Goal: Information Seeking & Learning: Find specific fact

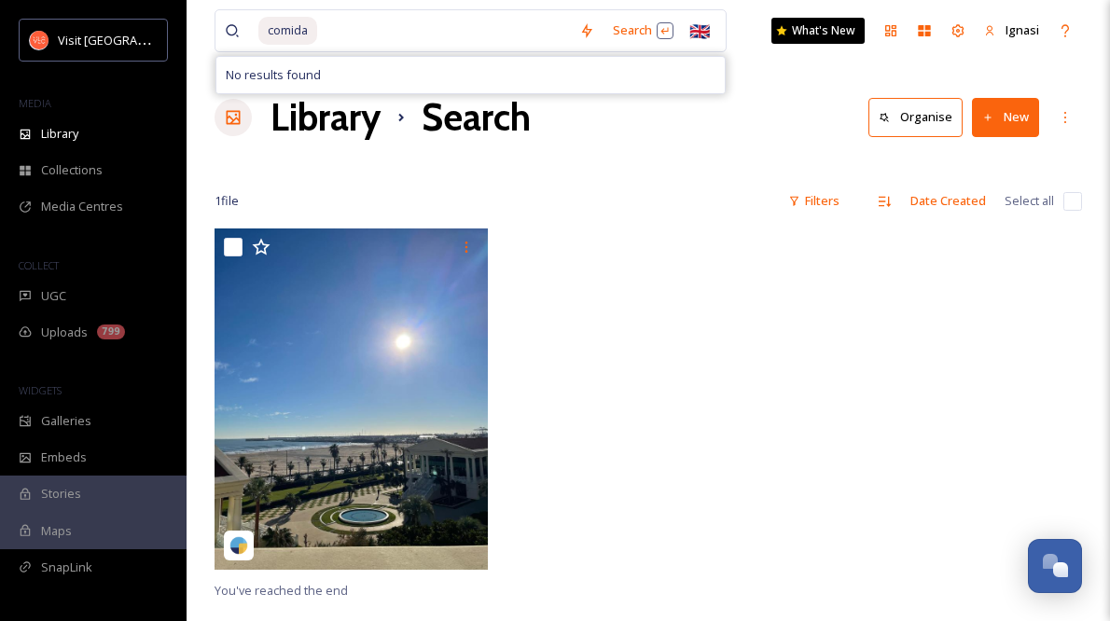
click at [341, 22] on input at bounding box center [444, 30] width 251 height 41
type input "c"
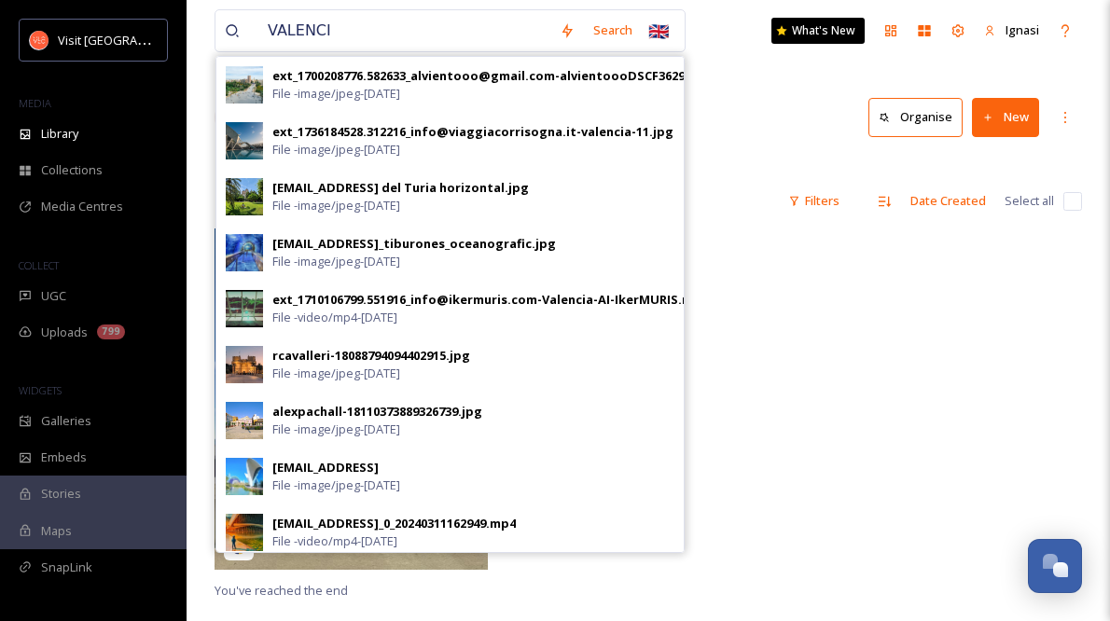
type input "[GEOGRAPHIC_DATA]"
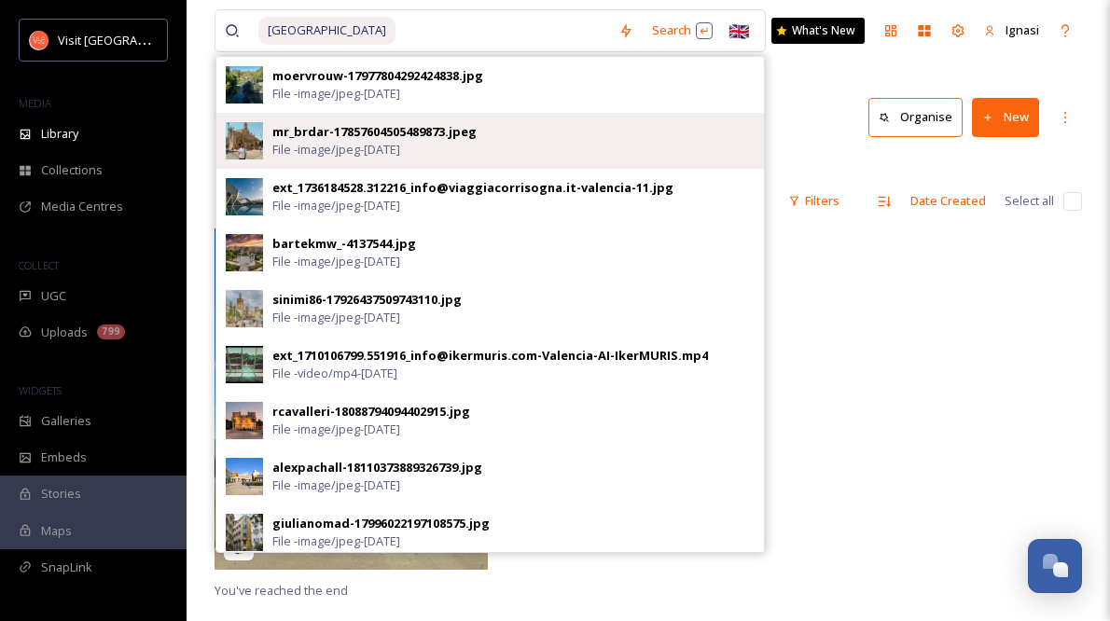
click at [319, 138] on div "mr_brdar-17857604505489873.jpeg" at bounding box center [374, 132] width 204 height 18
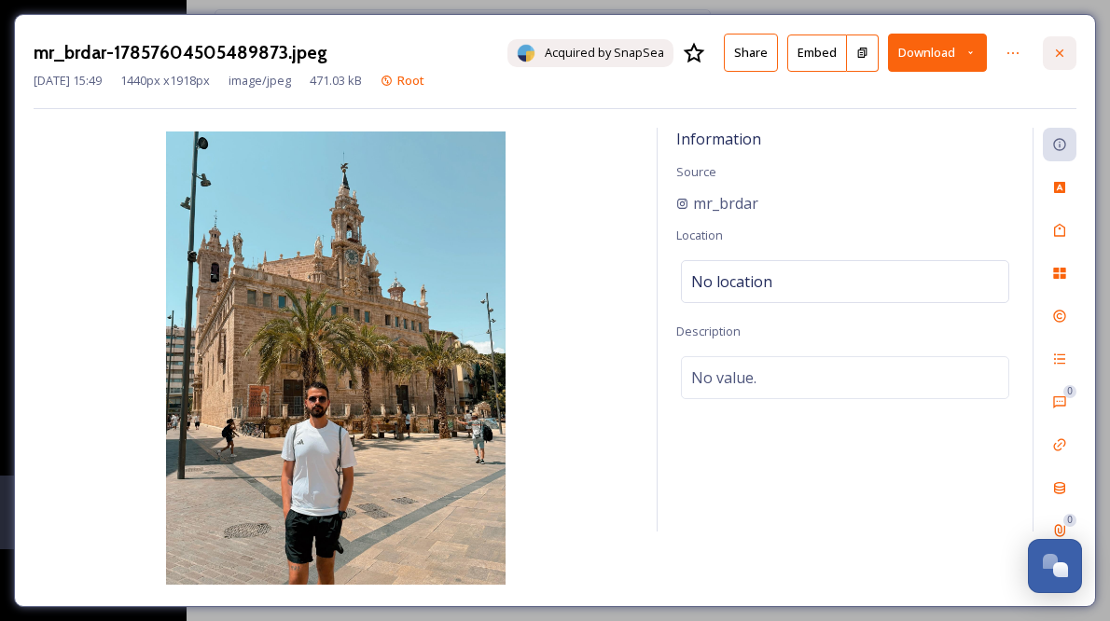
click at [1062, 52] on icon at bounding box center [1059, 53] width 15 height 15
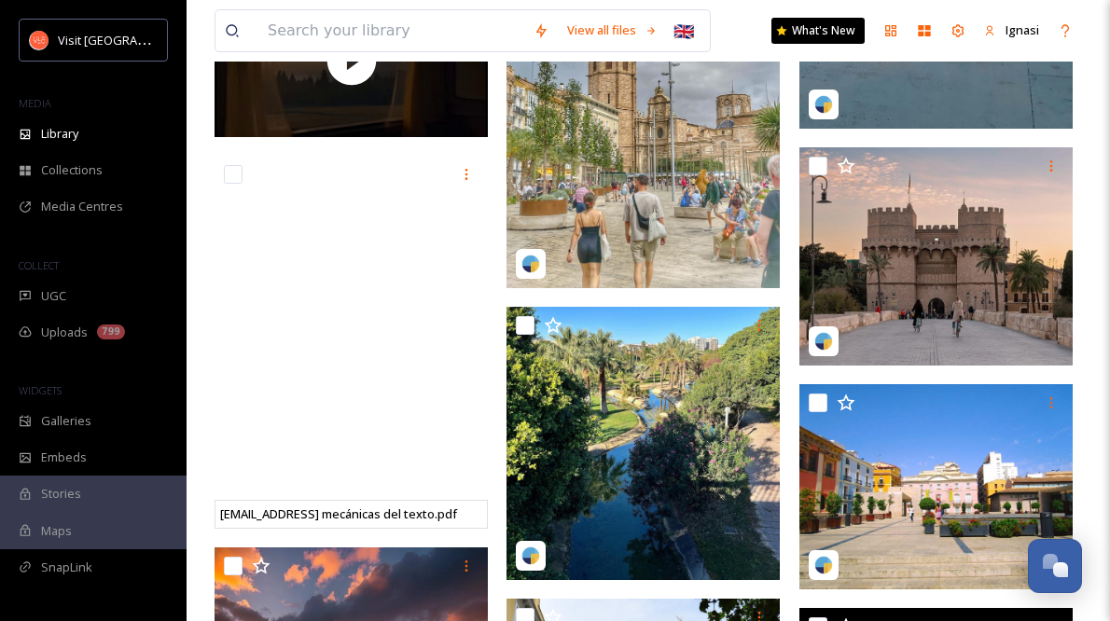
scroll to position [2945, 0]
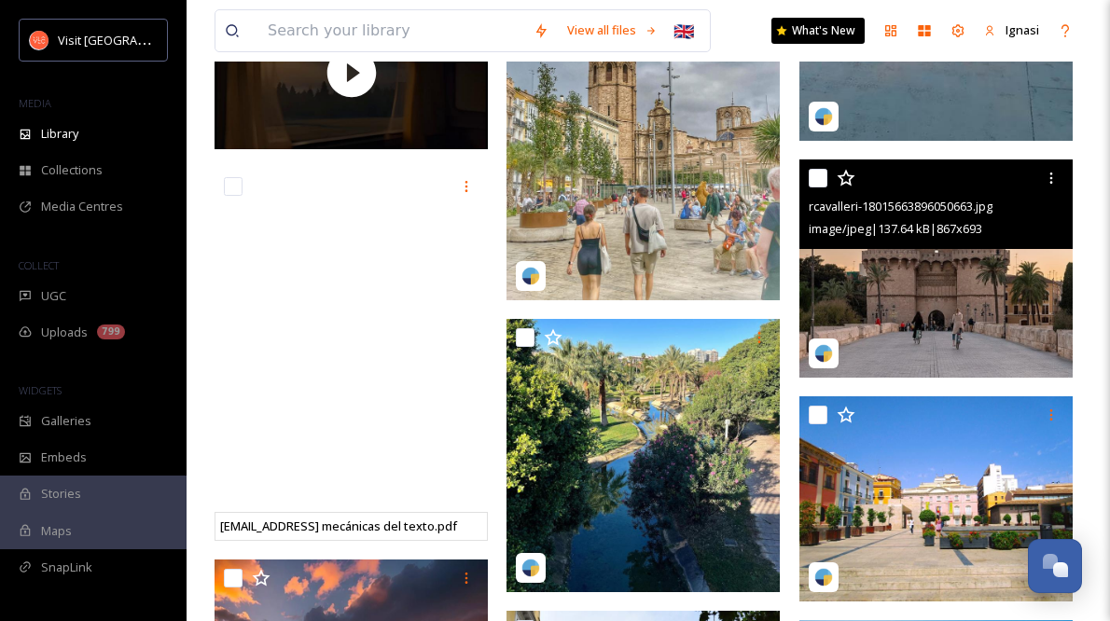
click at [959, 299] on img at bounding box center [935, 268] width 273 height 218
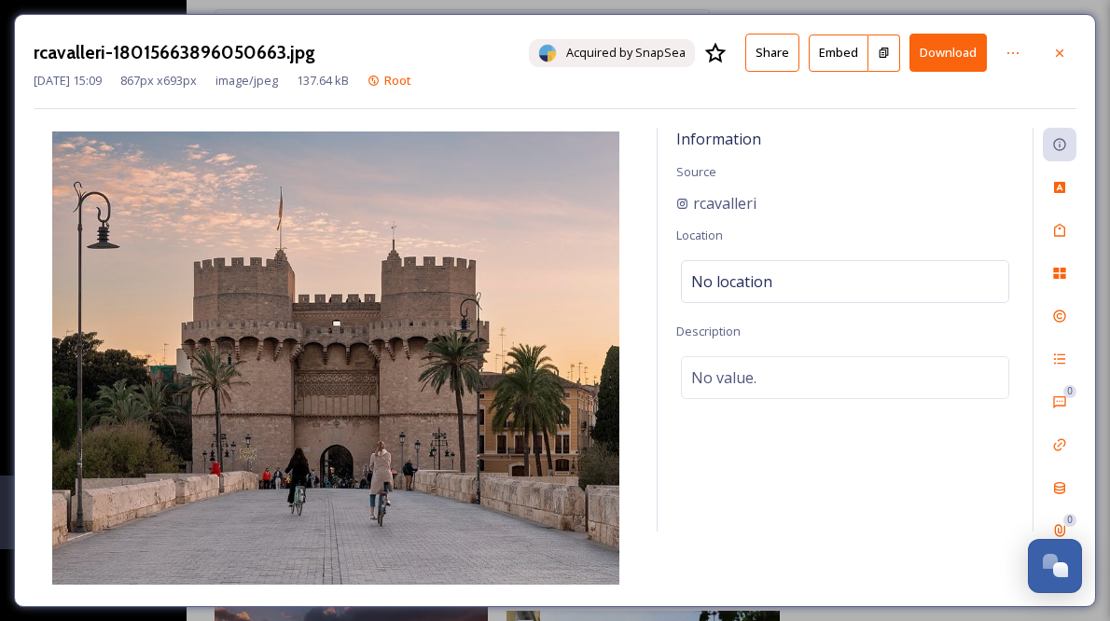
click at [946, 52] on button "Download" at bounding box center [947, 53] width 77 height 38
click at [1056, 56] on icon at bounding box center [1059, 53] width 15 height 15
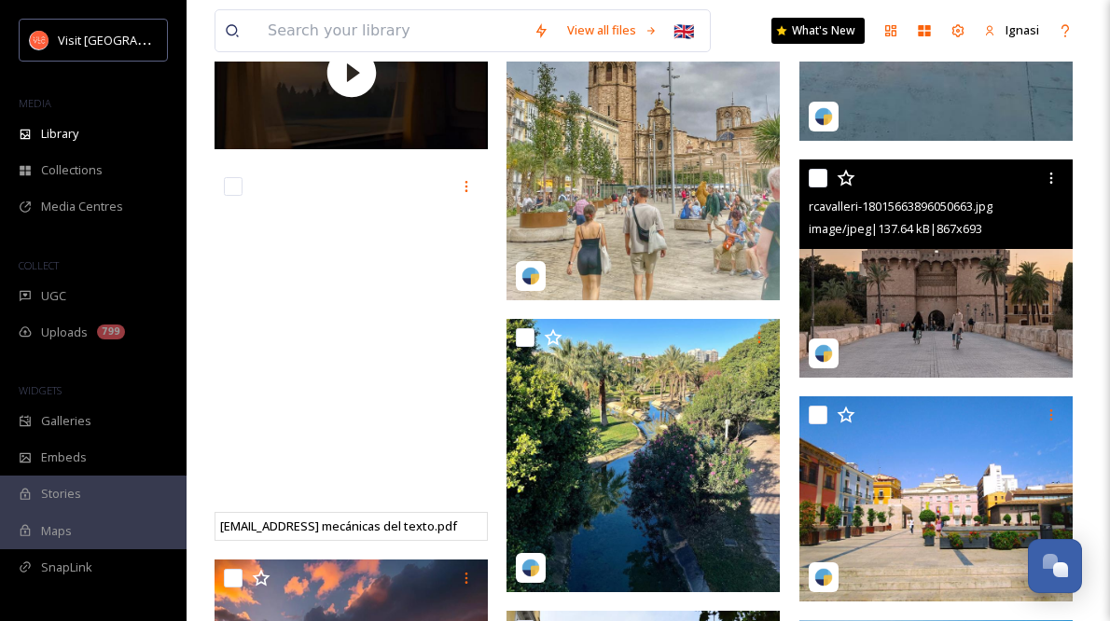
click at [1056, 56] on div "View all files 🇬🇧 What's New Ignasi" at bounding box center [648, 31] width 867 height 62
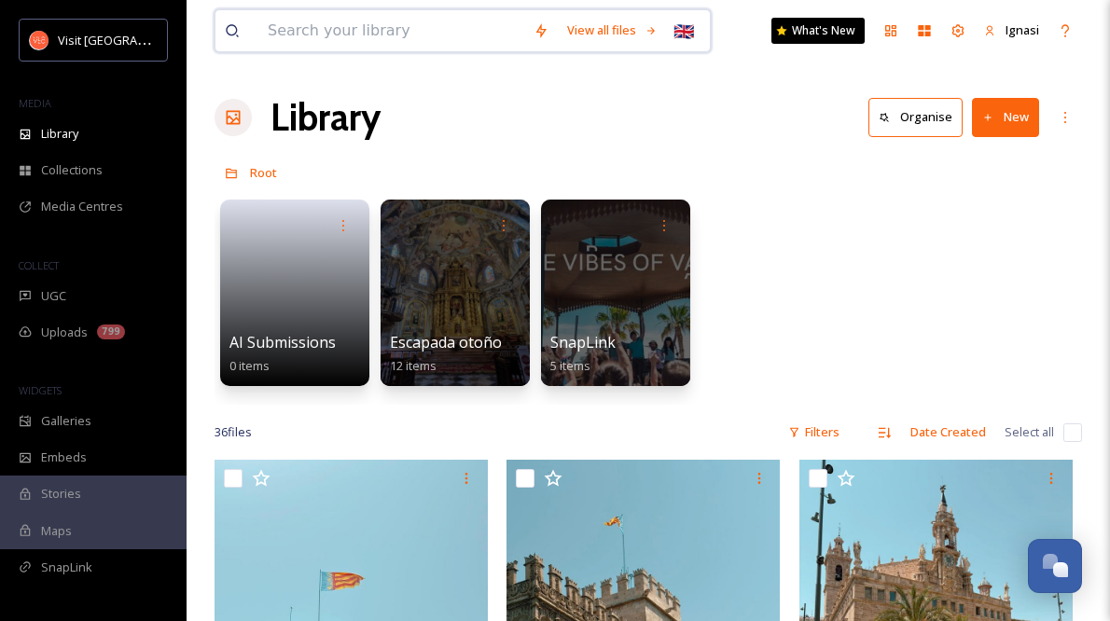
click at [434, 46] on input at bounding box center [391, 30] width 266 height 41
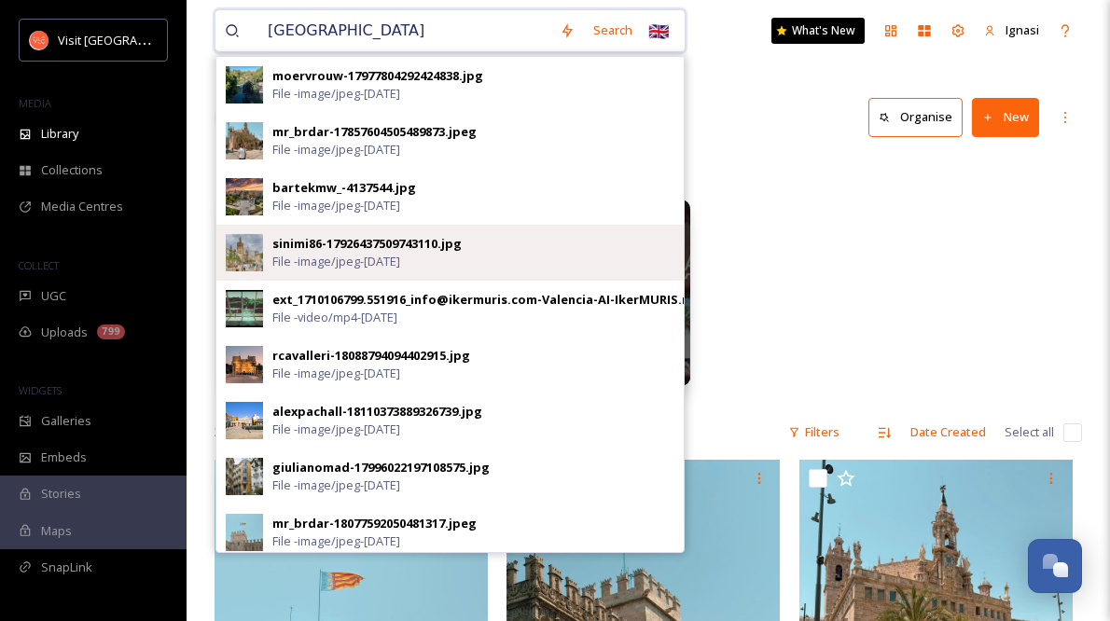
type input "[GEOGRAPHIC_DATA]"
click at [360, 243] on div "sinimi86-17926437509743110.jpg" at bounding box center [366, 244] width 189 height 18
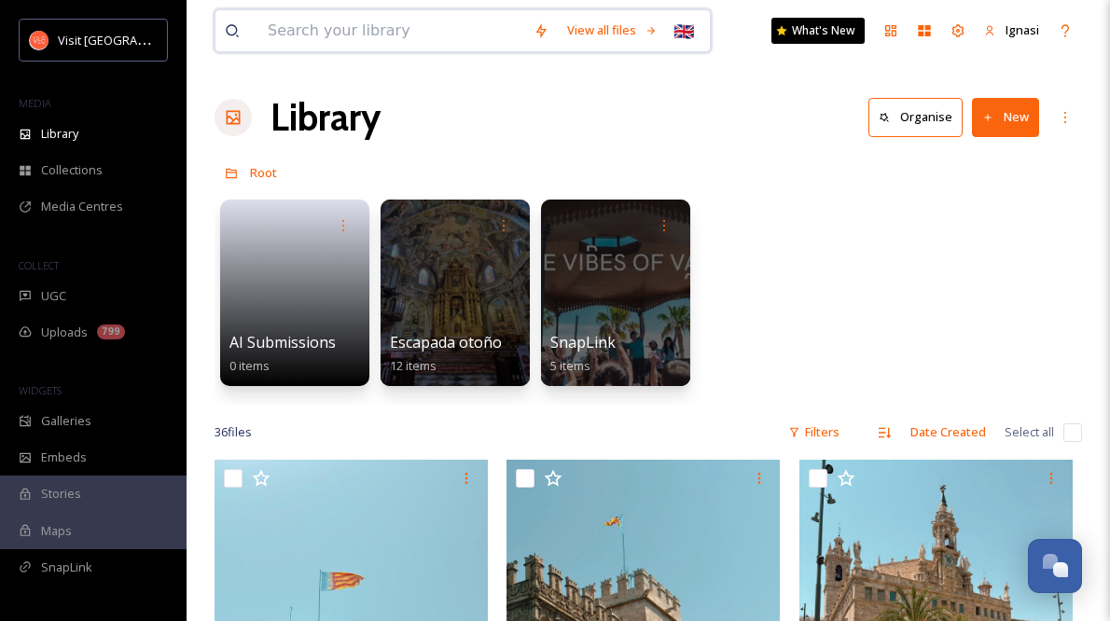
click at [372, 41] on input at bounding box center [391, 30] width 266 height 41
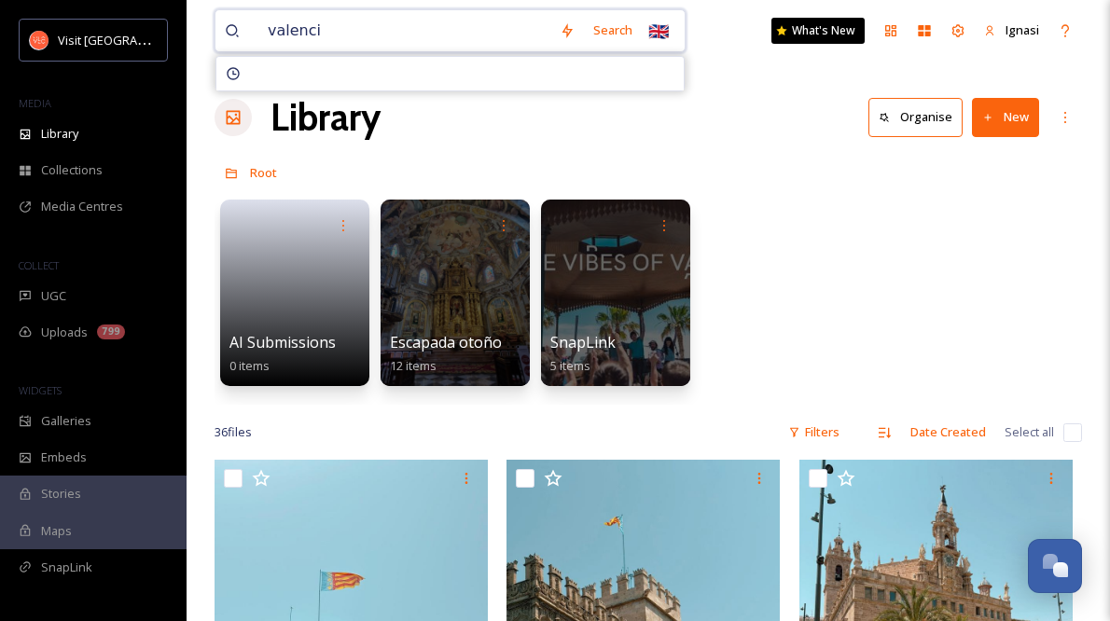
type input "[GEOGRAPHIC_DATA]"
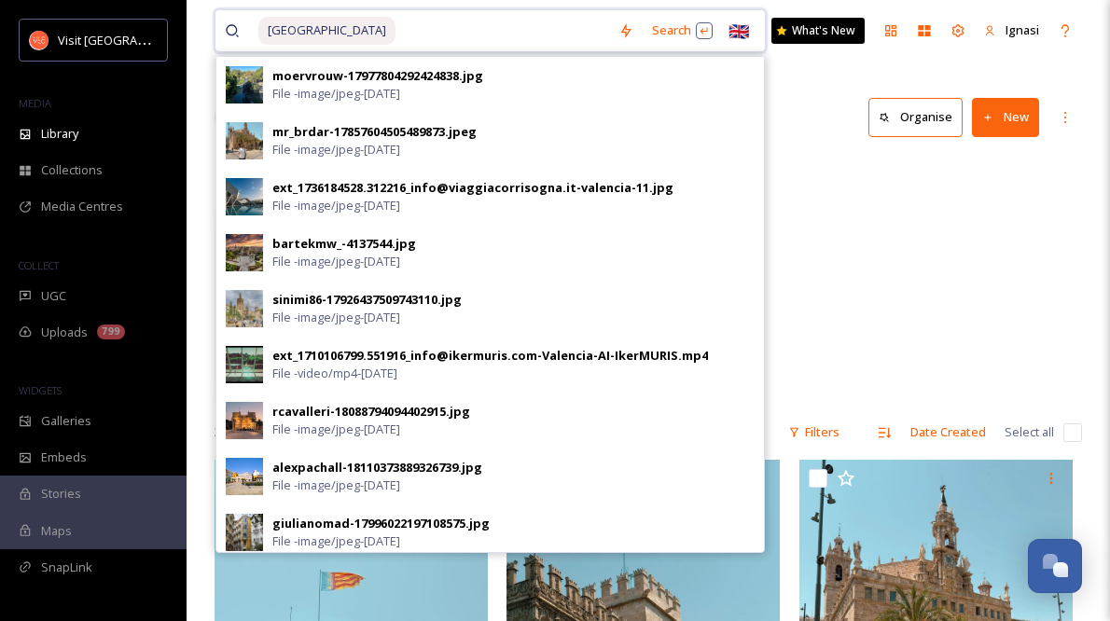
click at [512, 7] on div "valencia Search moervrouw-17977804292424838.jpg File - image/jpeg - [DATE] mr_b…" at bounding box center [648, 31] width 867 height 62
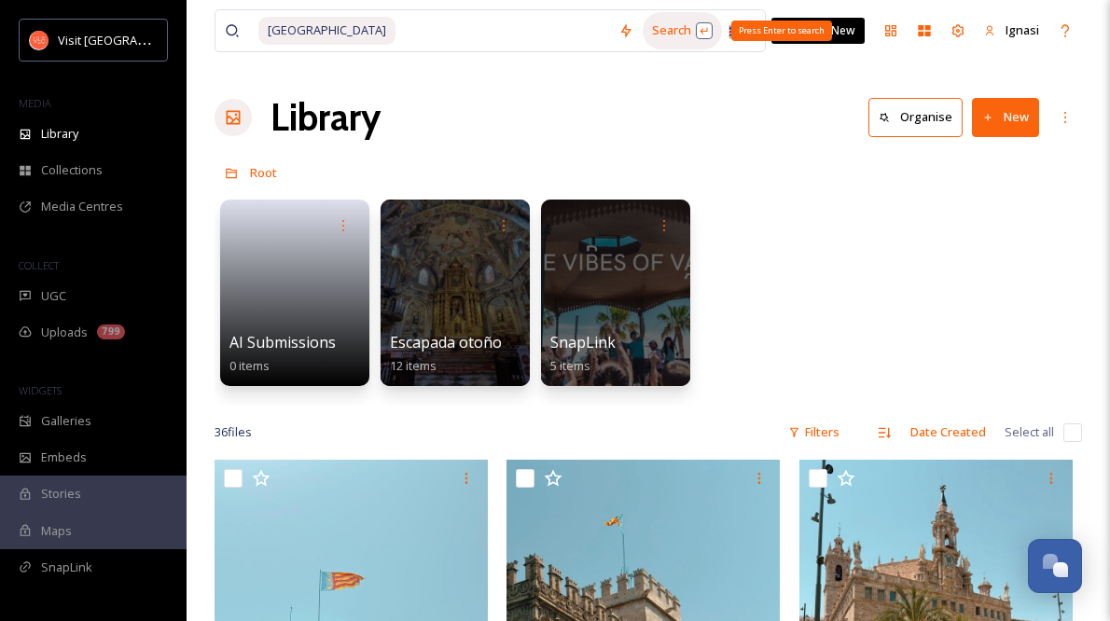
click at [643, 31] on div "Search Press Enter to search" at bounding box center [682, 30] width 79 height 36
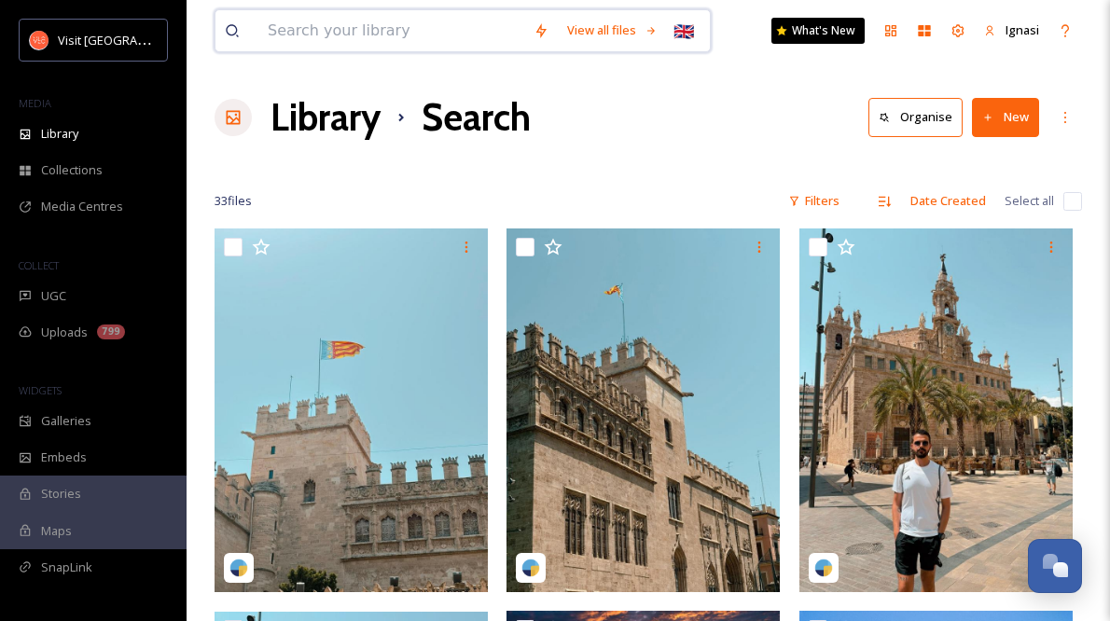
click at [398, 31] on input at bounding box center [391, 30] width 266 height 41
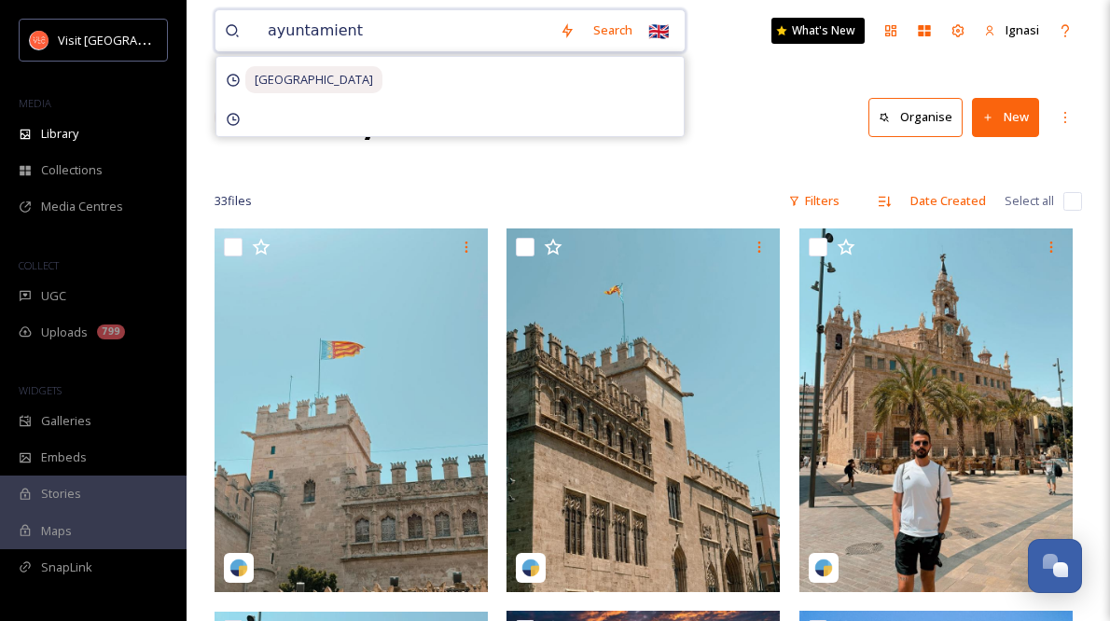
type input "ayuntamiento"
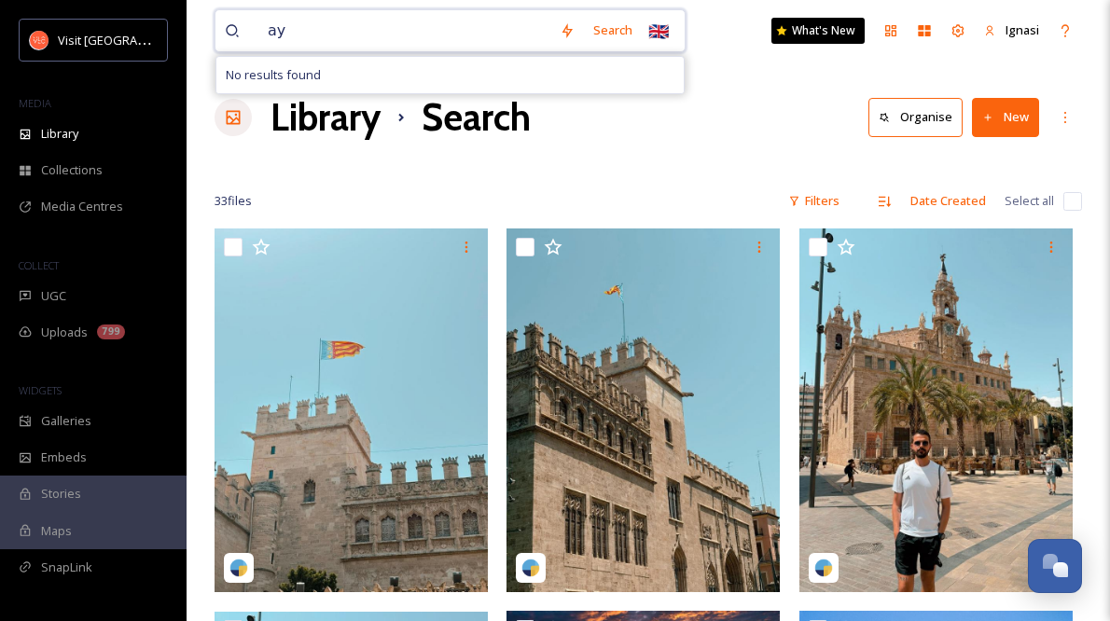
type input "a"
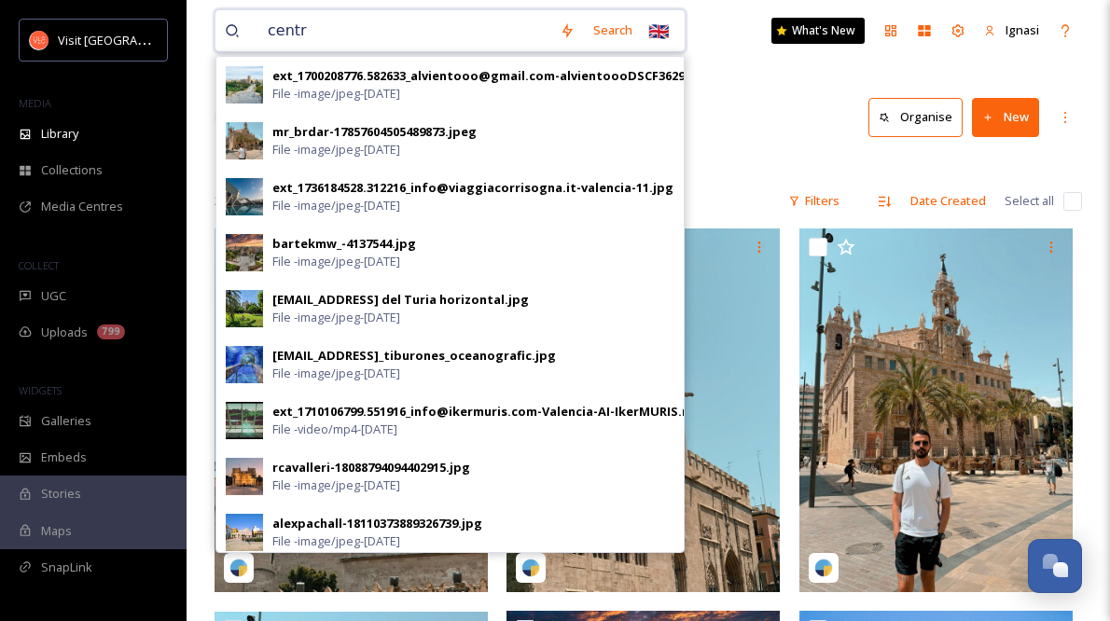
type input "centro"
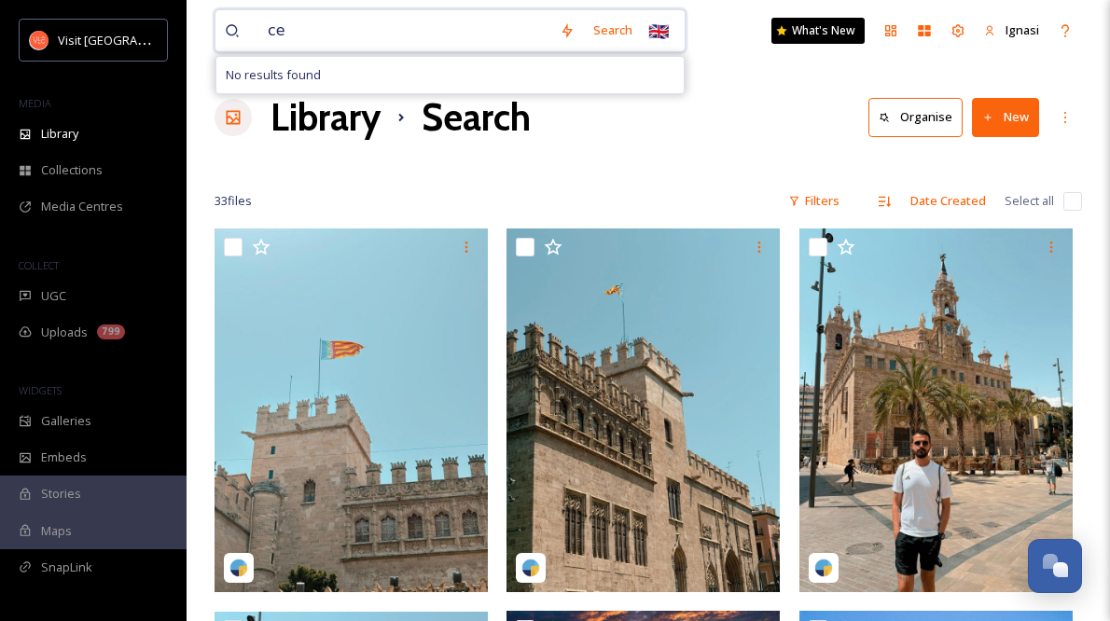
type input "c"
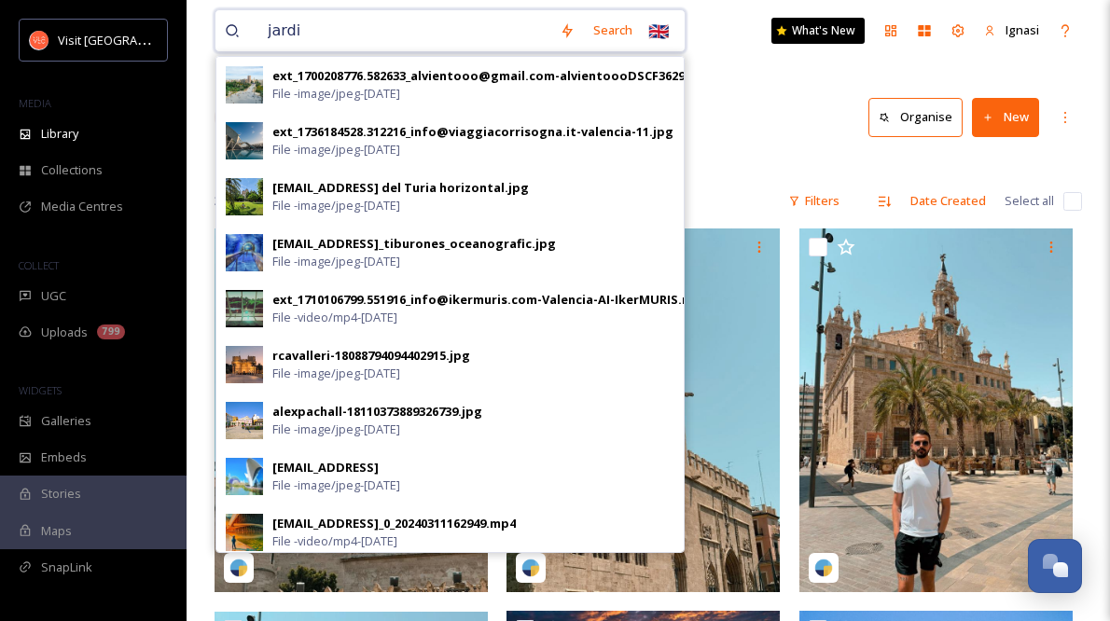
type input "jardin"
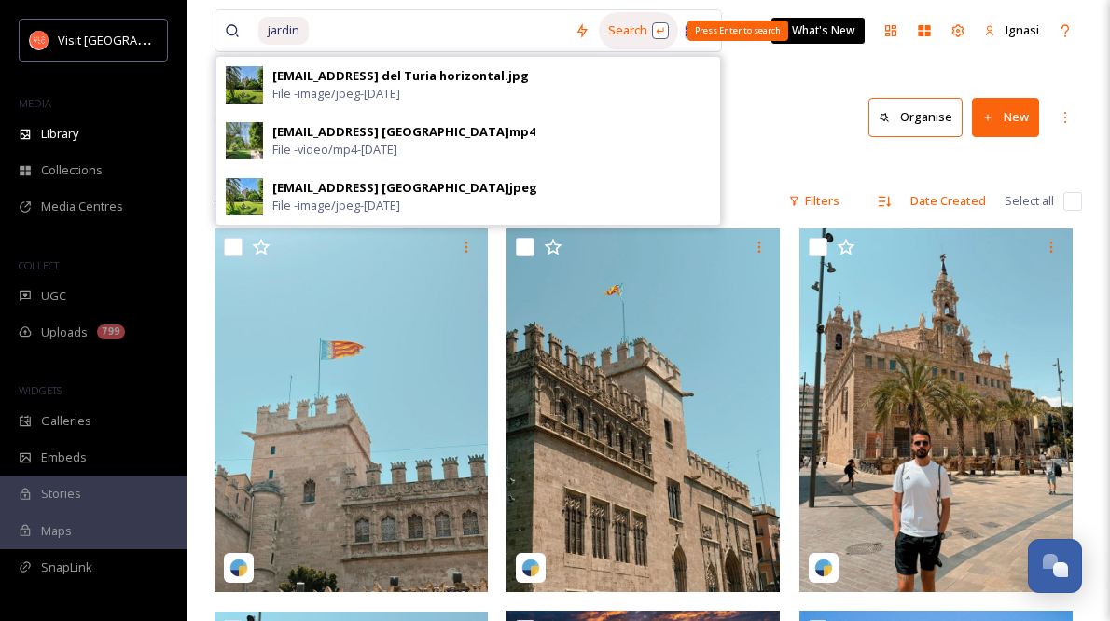
click at [626, 31] on div "Search Press Enter to search" at bounding box center [638, 30] width 79 height 36
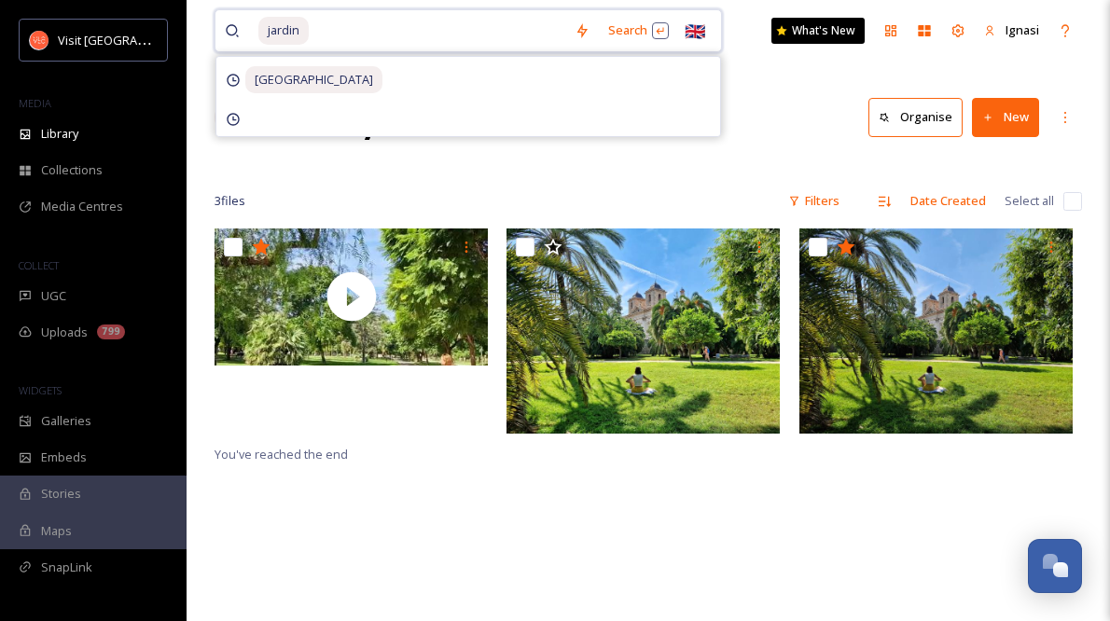
click at [320, 21] on input at bounding box center [438, 30] width 255 height 41
type input "j"
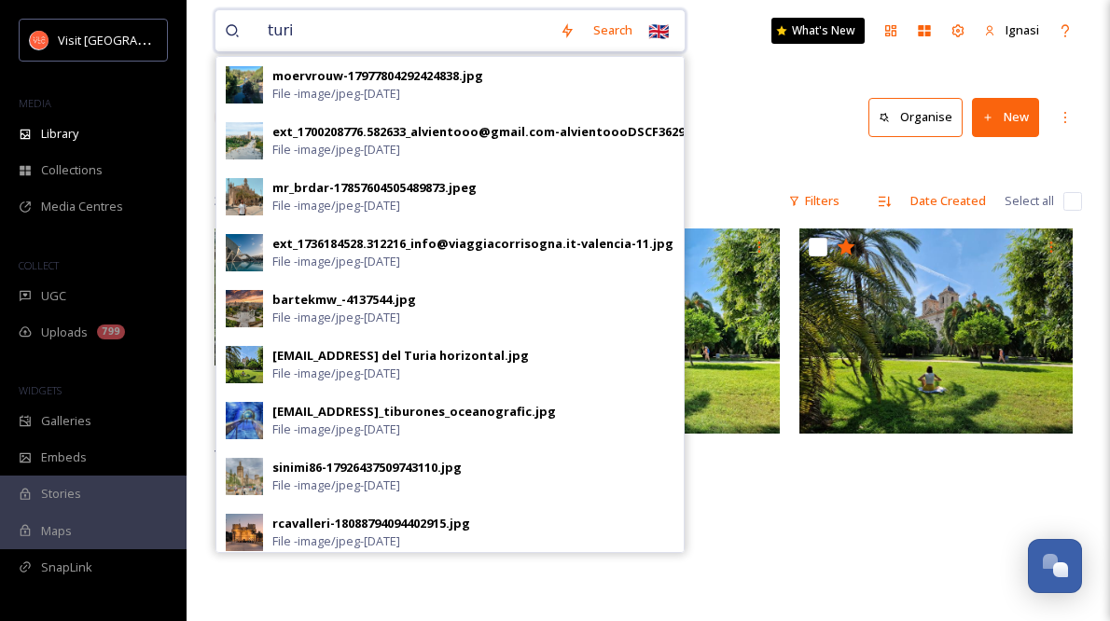
type input "turia"
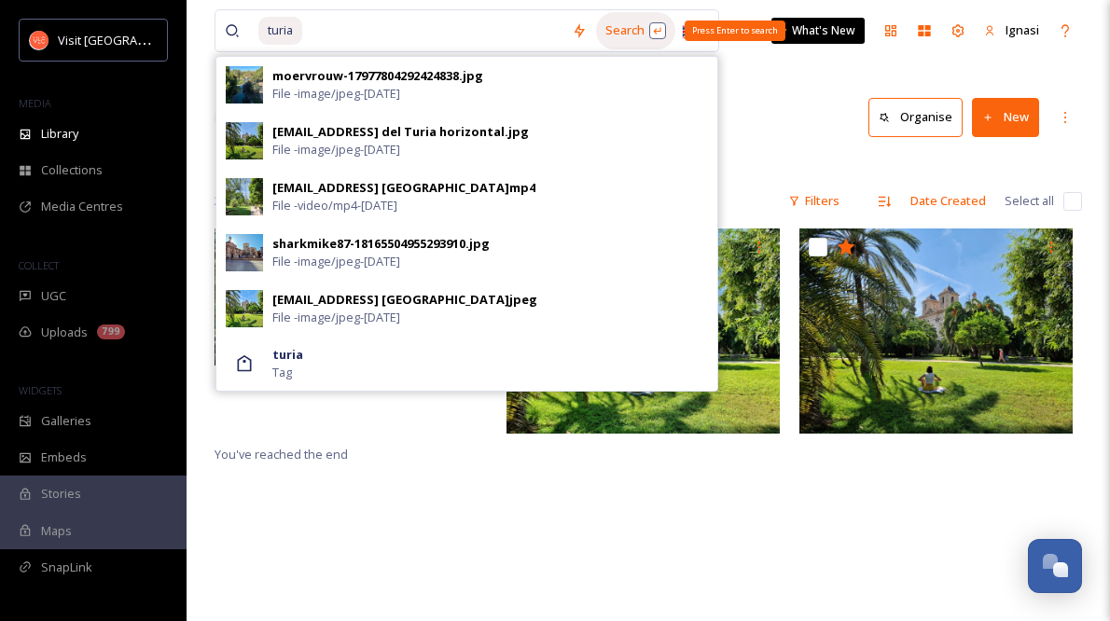
click at [622, 35] on div "Search Press Enter to search" at bounding box center [635, 30] width 79 height 36
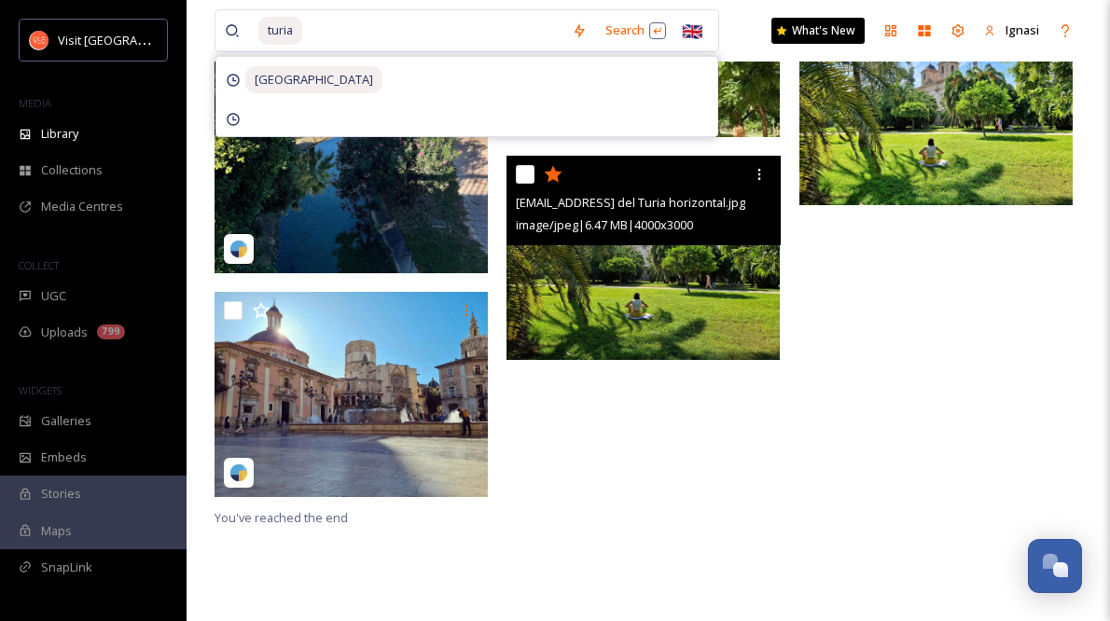
scroll to position [229, 0]
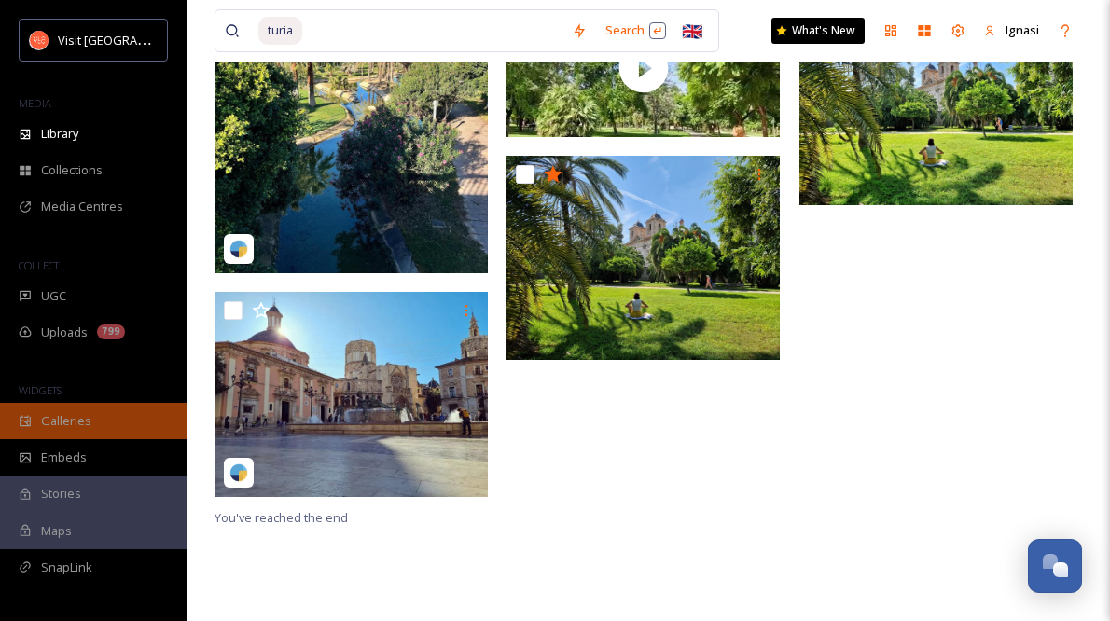
click at [114, 421] on div "Galleries" at bounding box center [93, 421] width 187 height 36
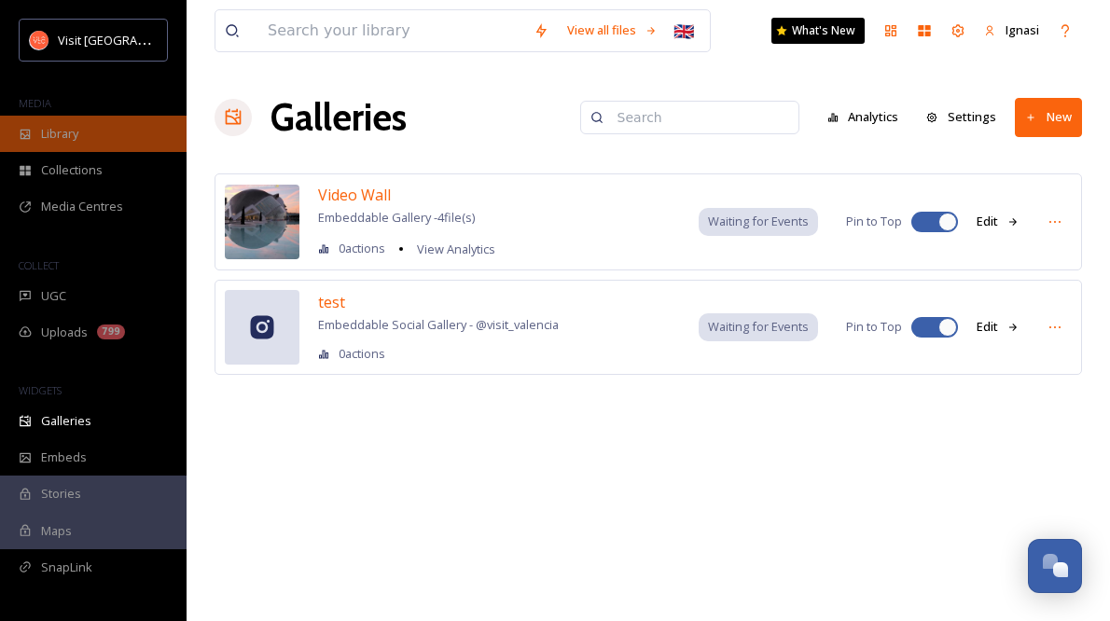
click at [64, 132] on span "Library" at bounding box center [59, 134] width 37 height 18
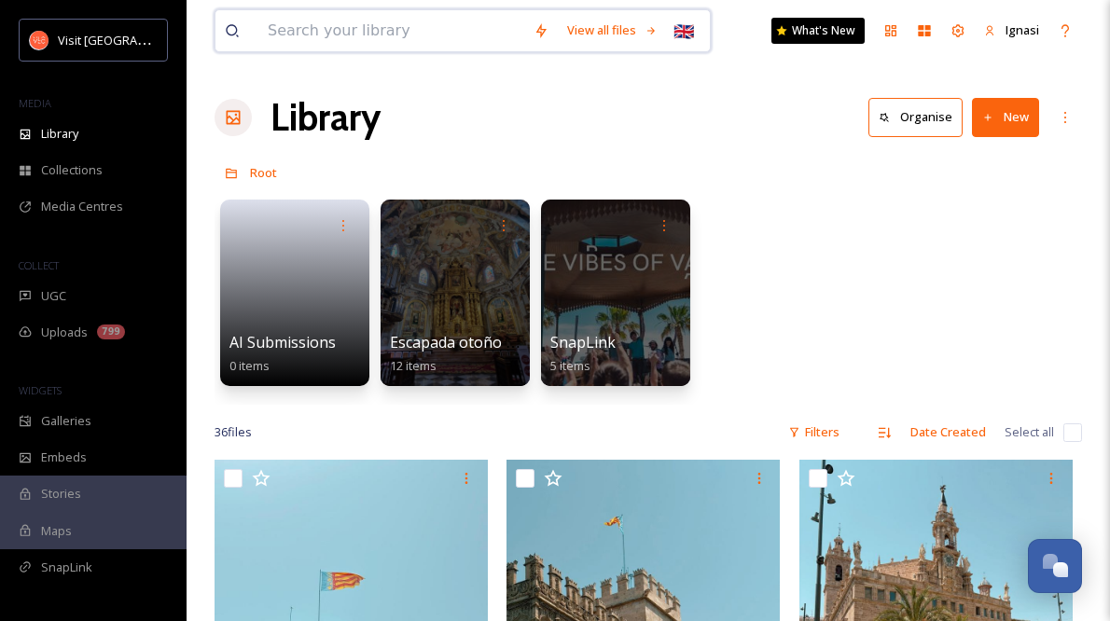
click at [465, 24] on input at bounding box center [391, 30] width 266 height 41
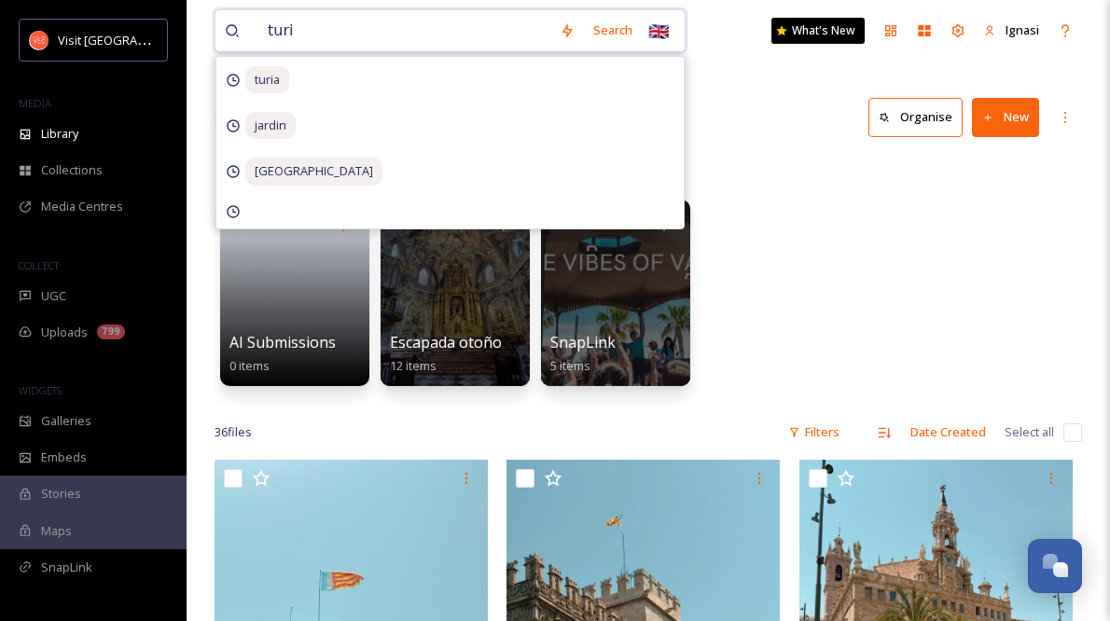
type input "turia"
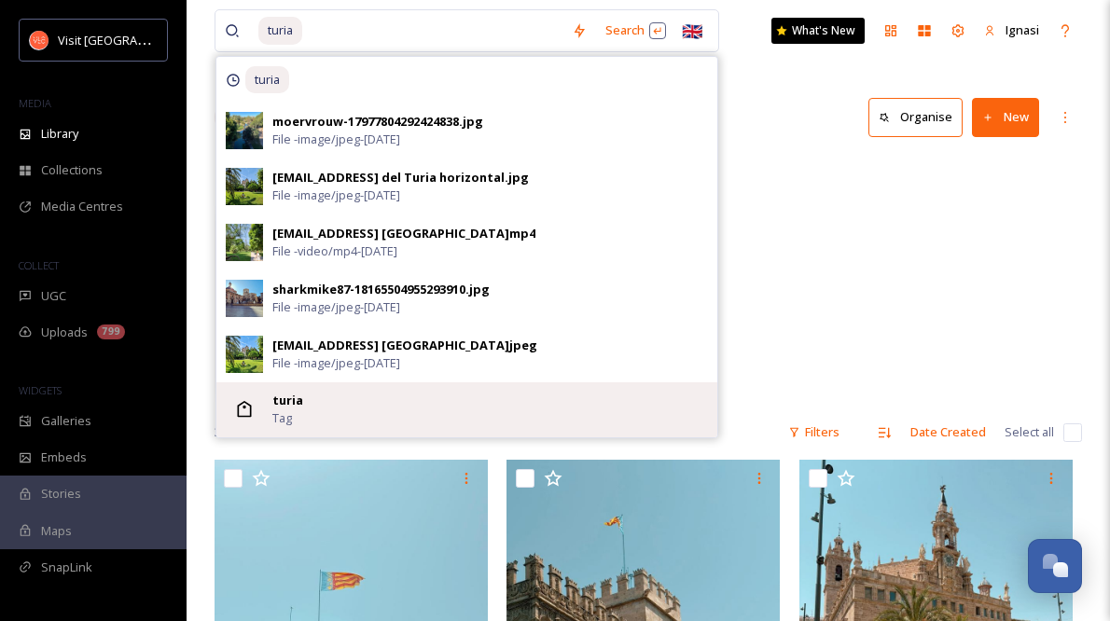
click at [372, 407] on div "turia Tag" at bounding box center [490, 409] width 436 height 35
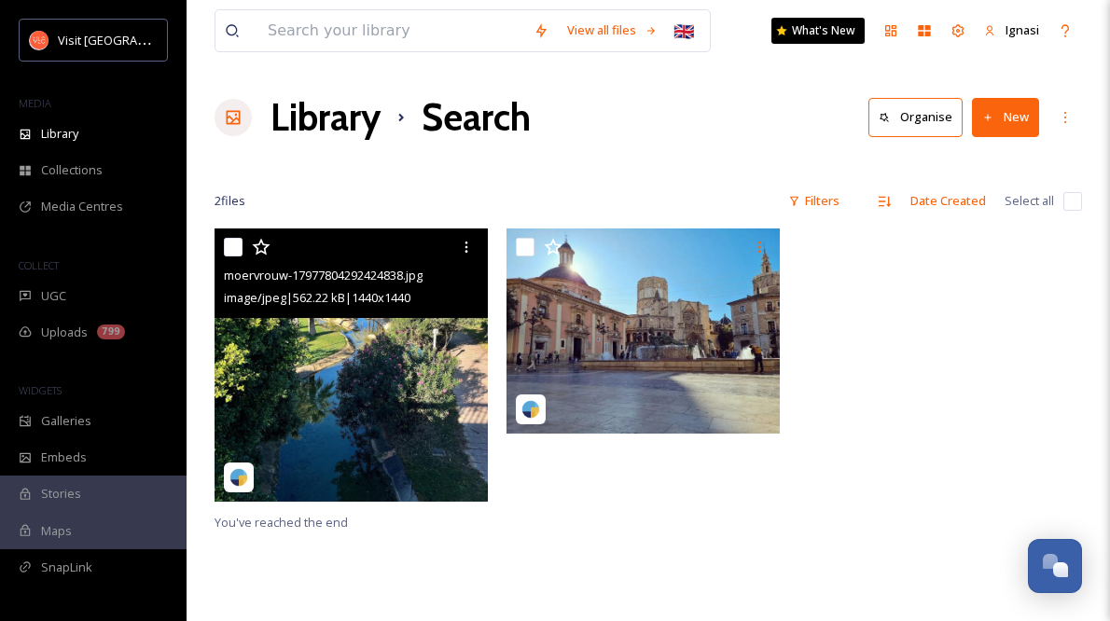
click at [352, 335] on img at bounding box center [351, 365] width 273 height 273
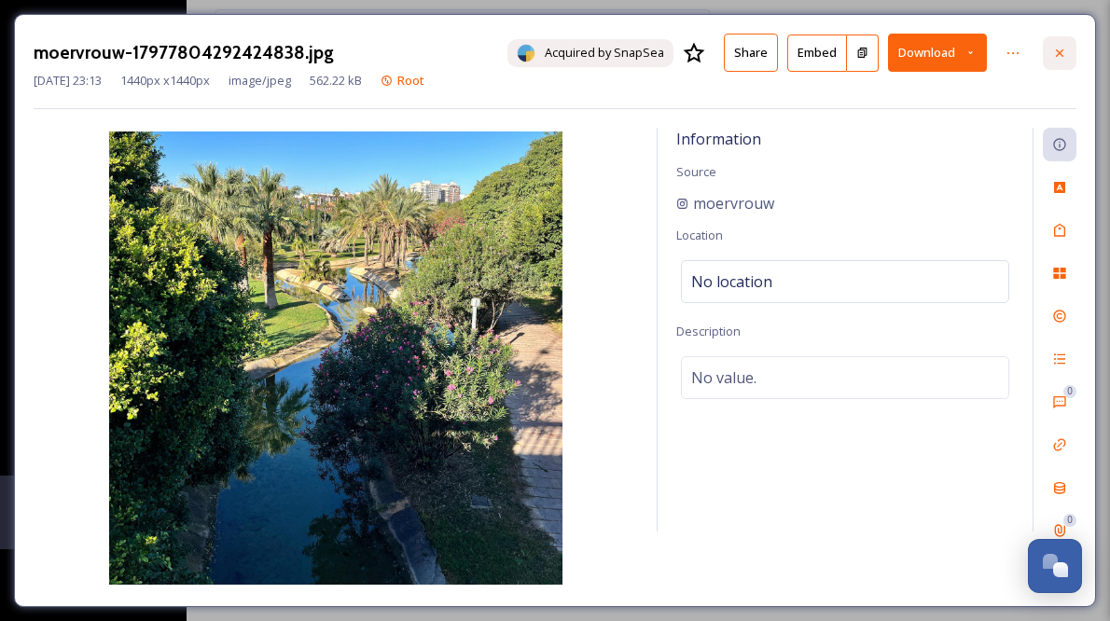
click at [1062, 52] on icon at bounding box center [1059, 53] width 15 height 15
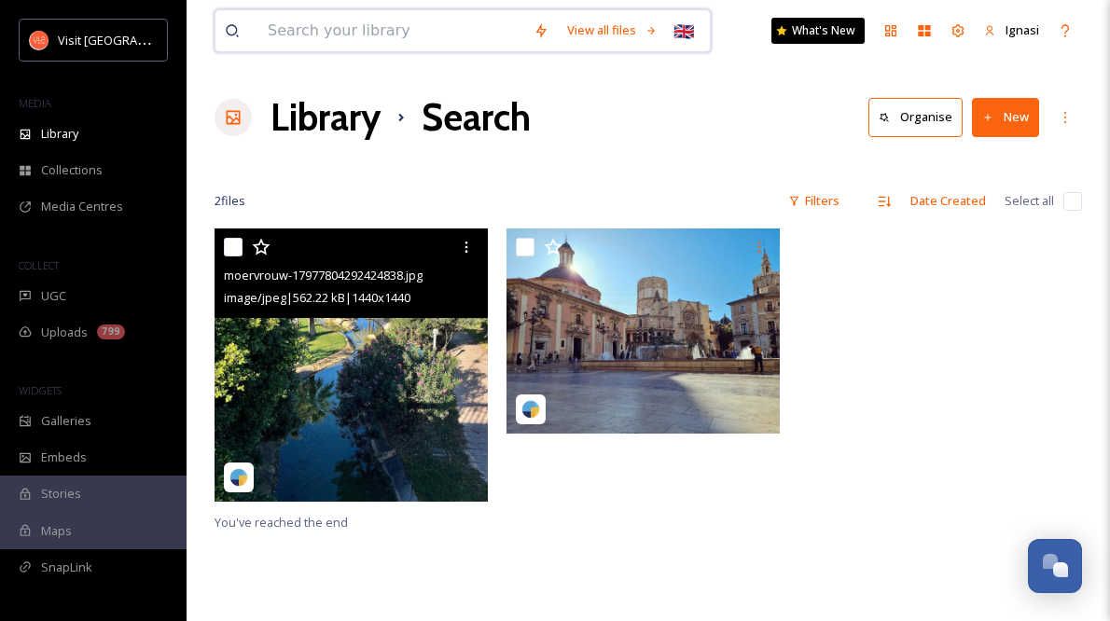
click at [396, 31] on input at bounding box center [391, 30] width 266 height 41
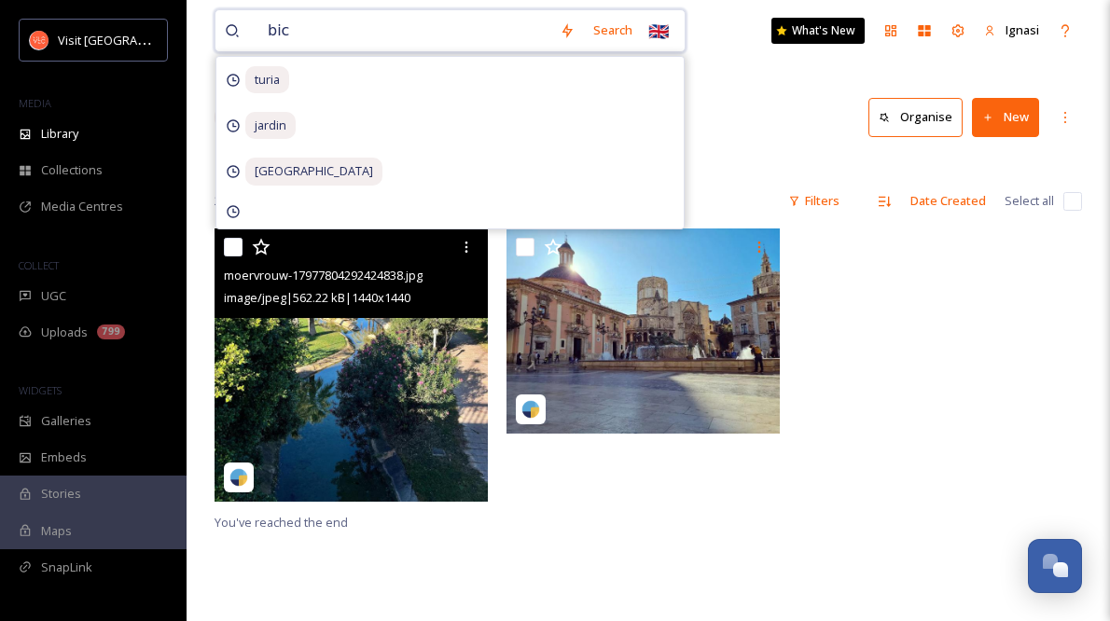
type input "bici"
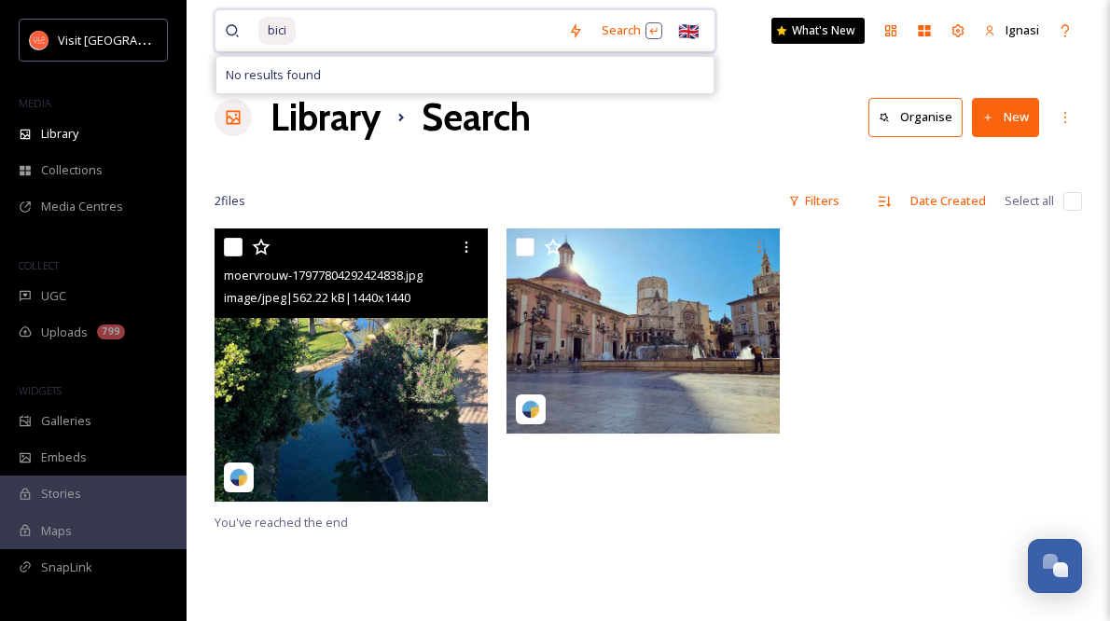
click at [488, 13] on input at bounding box center [428, 30] width 261 height 41
type input "b"
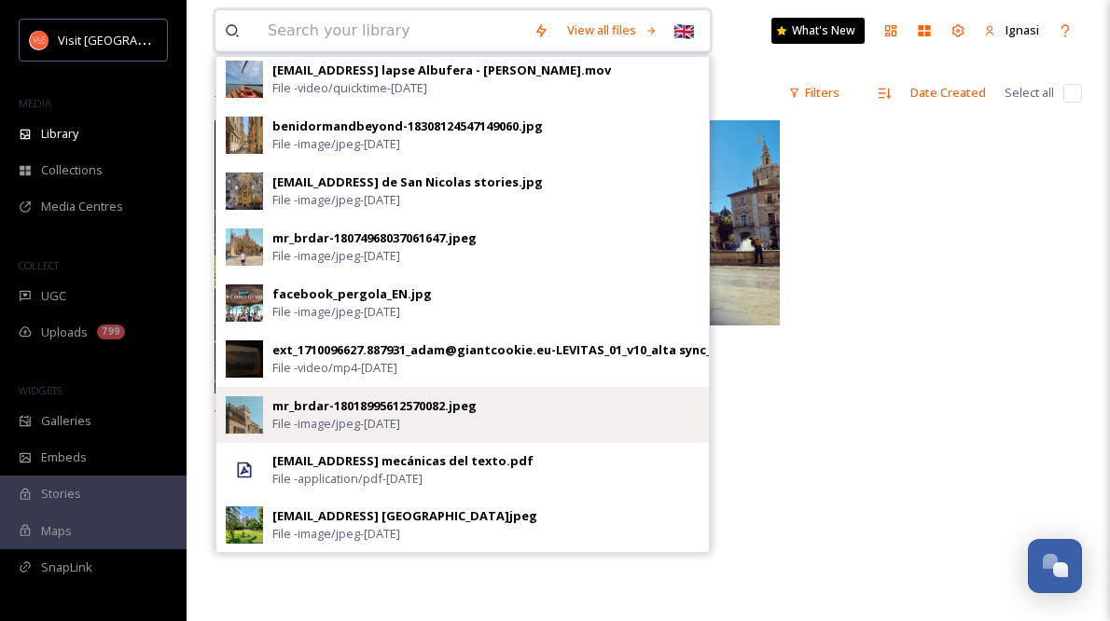
scroll to position [109, 0]
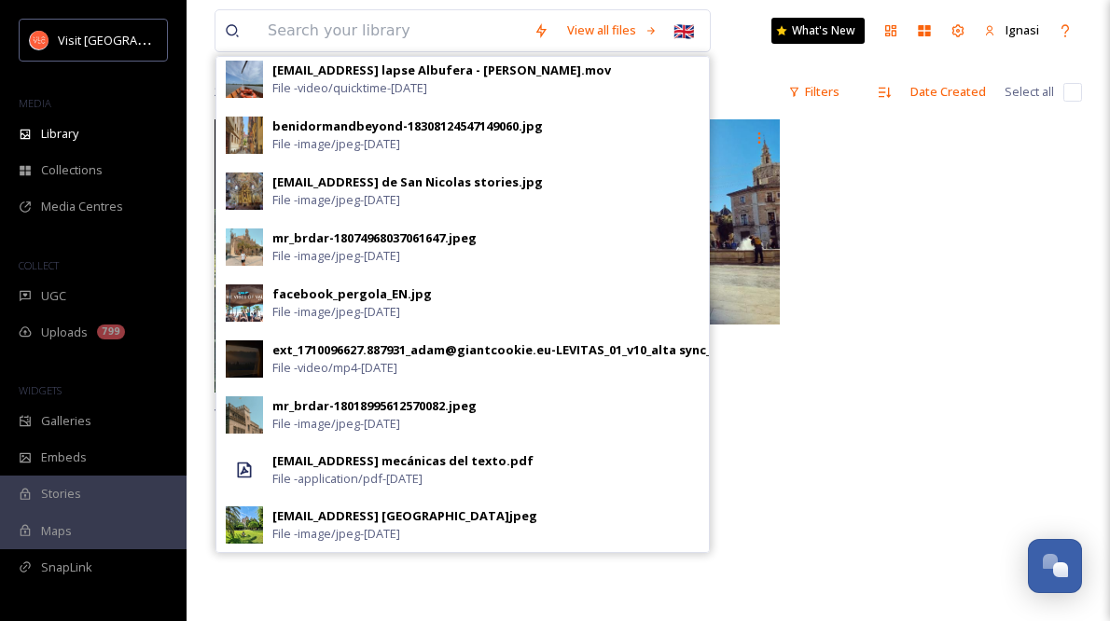
click at [728, 415] on div "moervrouw-17977804292424838.jpg image/jpeg | 562.22 kB | 1440 x 1440 You've rea…" at bounding box center [648, 429] width 867 height 621
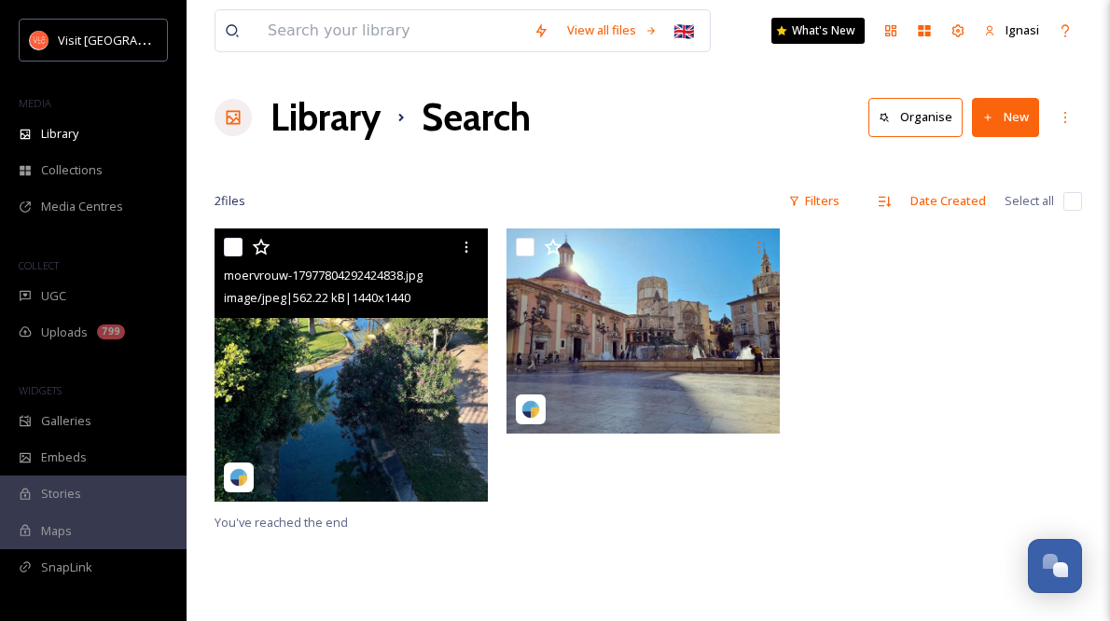
scroll to position [0, 0]
click at [451, 22] on input at bounding box center [391, 30] width 266 height 41
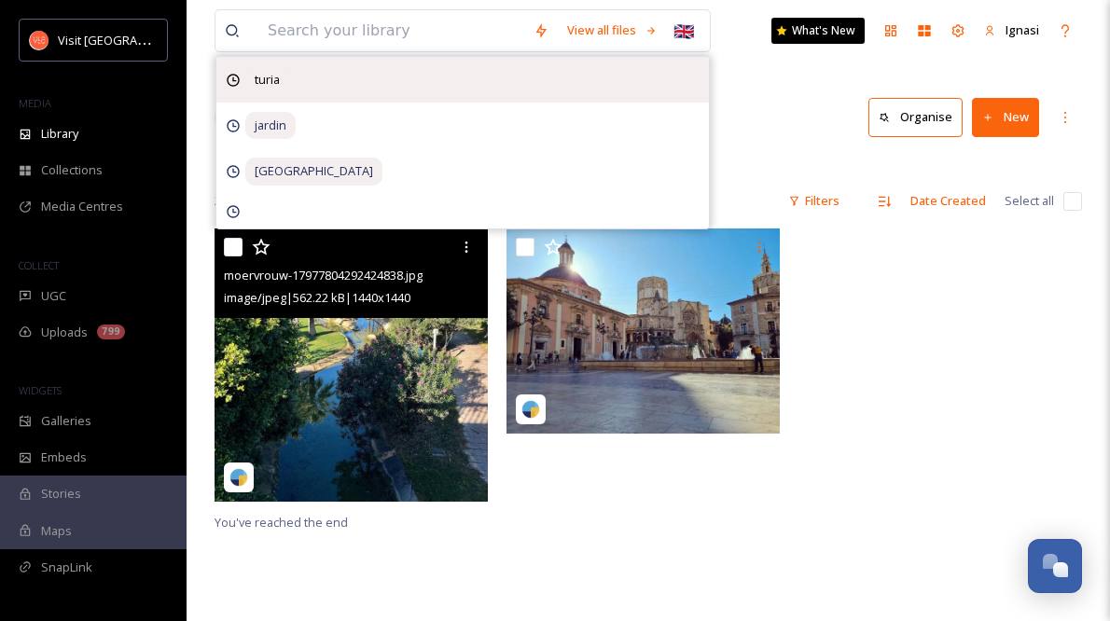
click at [274, 82] on span "turia" at bounding box center [267, 79] width 44 height 27
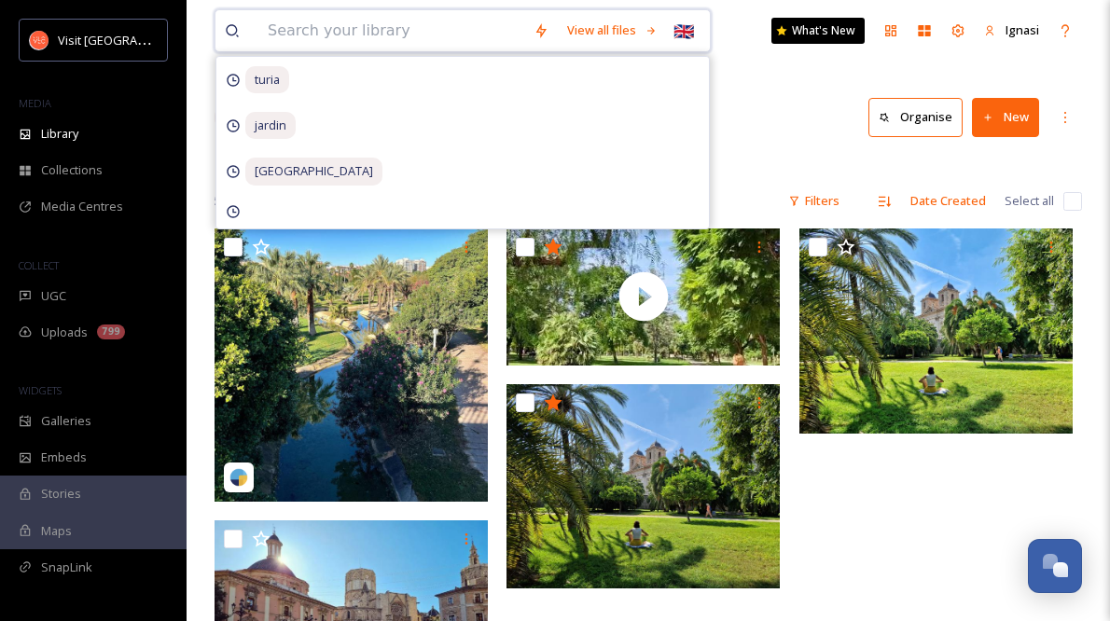
click at [404, 42] on input at bounding box center [391, 30] width 266 height 41
type input "[PERSON_NAME]"
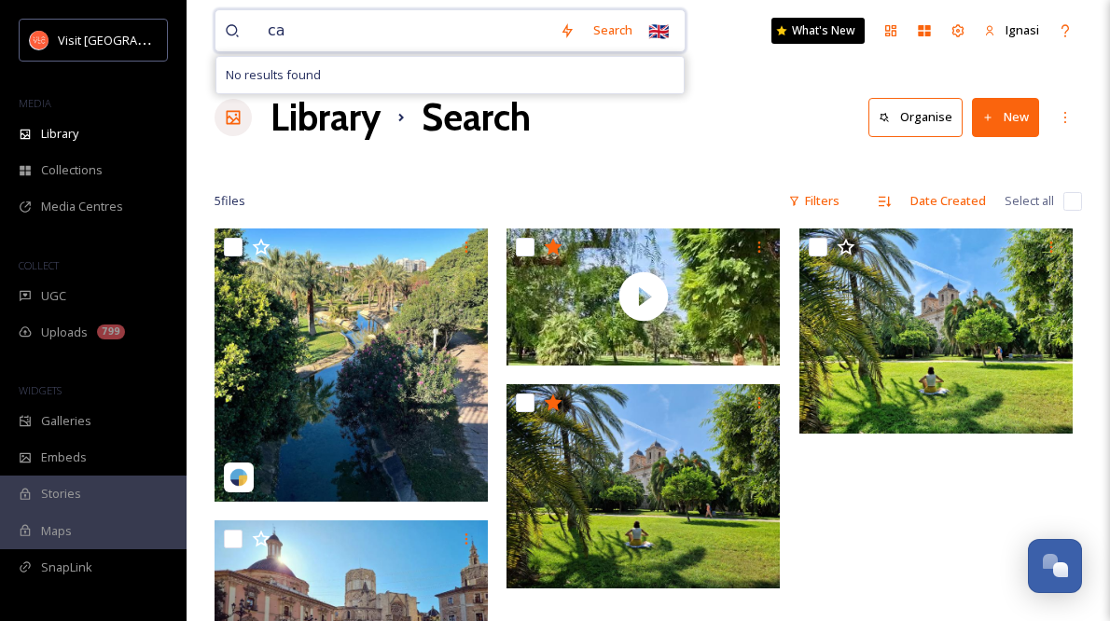
type input "c"
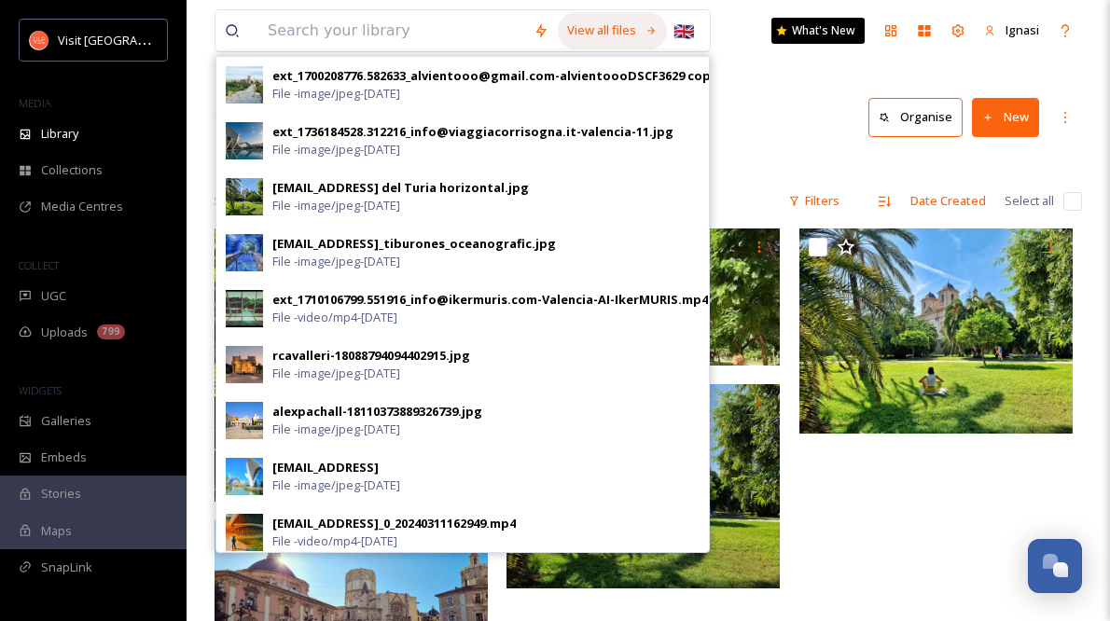
click at [655, 32] on icon at bounding box center [651, 31] width 12 height 12
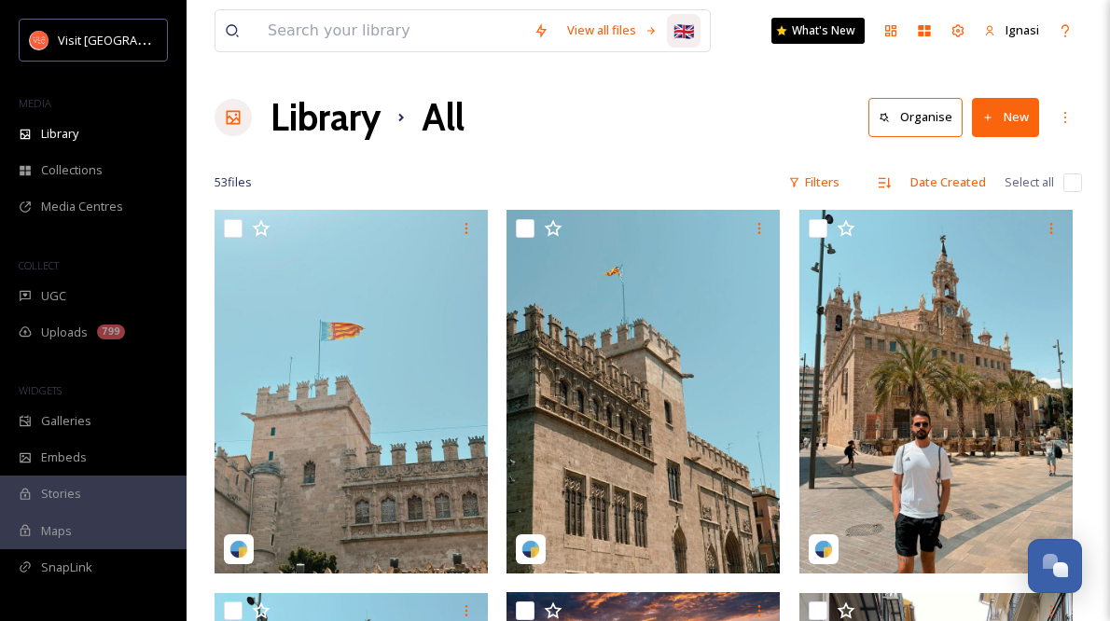
click at [675, 34] on div "🇬🇧" at bounding box center [684, 31] width 34 height 34
click at [681, 77] on span "🇪🇸" at bounding box center [681, 73] width 19 height 22
click at [434, 30] on input at bounding box center [391, 30] width 266 height 41
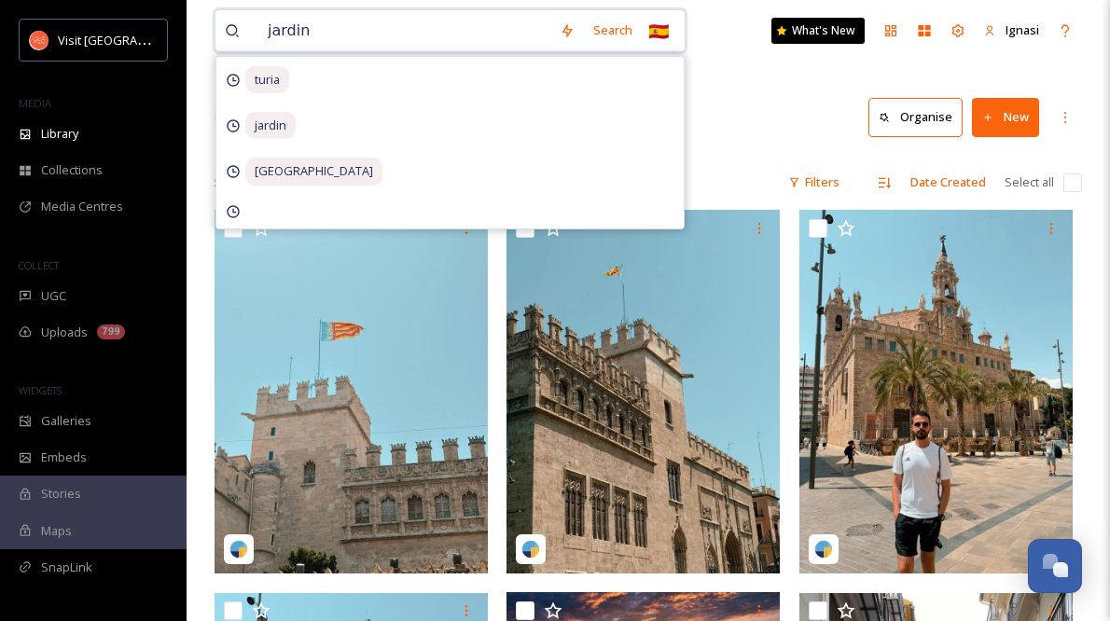
type input "jardin"
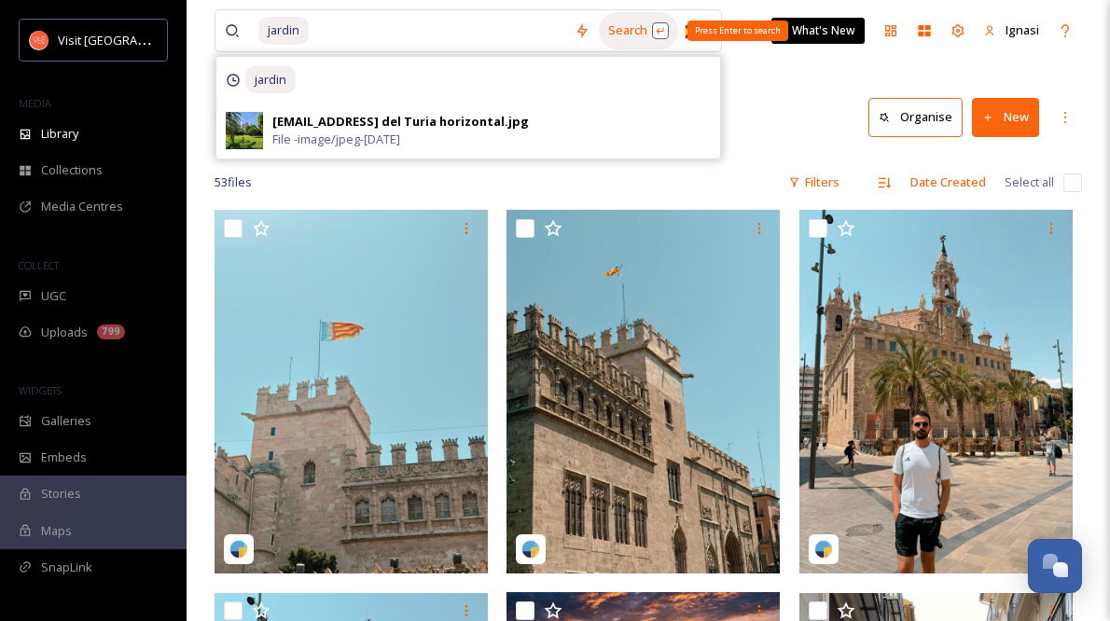
click at [625, 32] on div "Search Press Enter to search" at bounding box center [638, 30] width 79 height 36
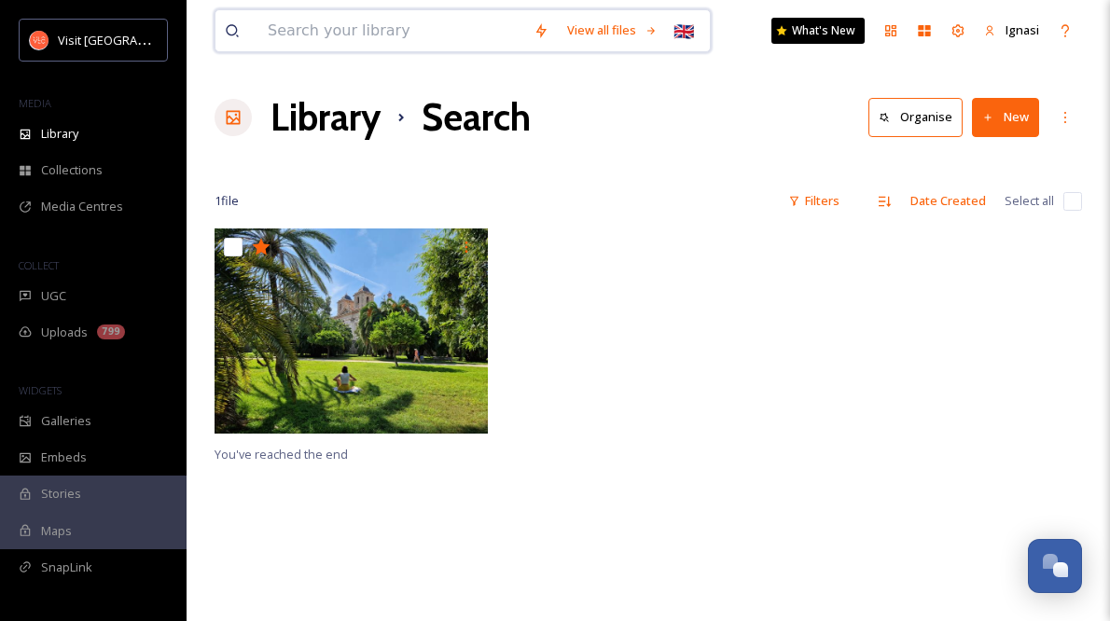
click at [360, 31] on input at bounding box center [391, 30] width 266 height 41
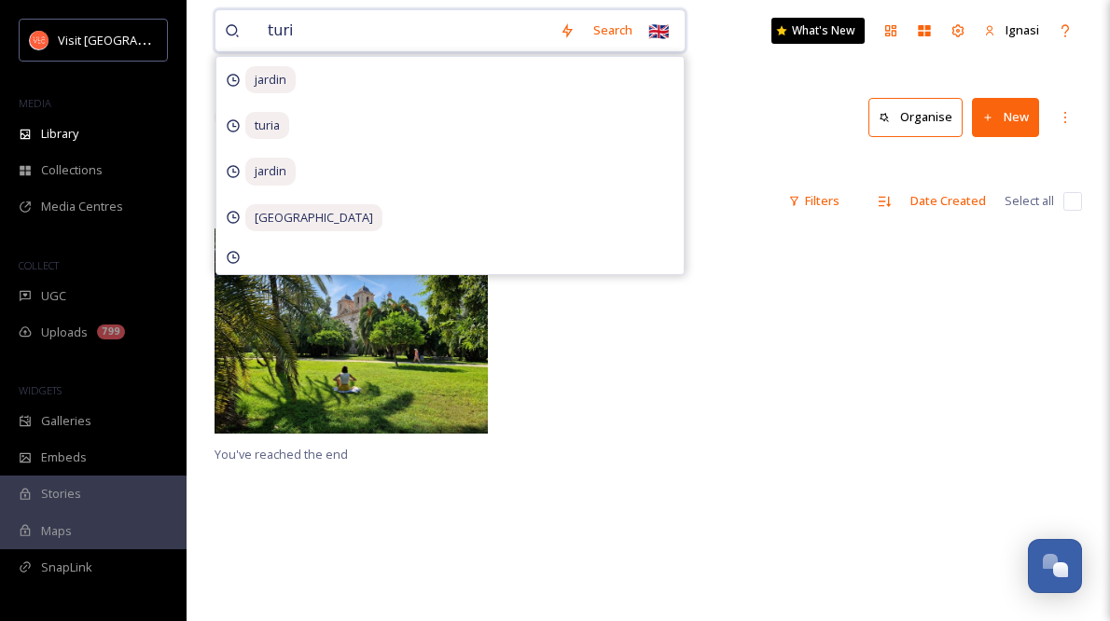
type input "turia"
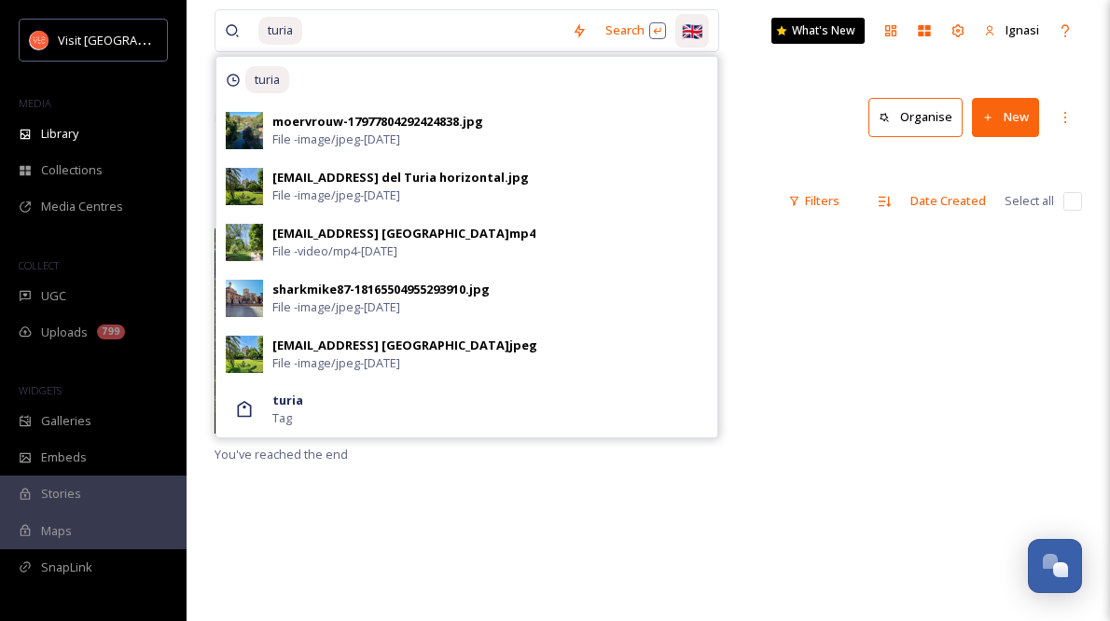
click at [705, 35] on div "🇬🇧" at bounding box center [692, 31] width 34 height 34
click at [687, 76] on span "🇪🇸" at bounding box center [689, 73] width 19 height 22
click at [449, 35] on input at bounding box center [433, 30] width 258 height 41
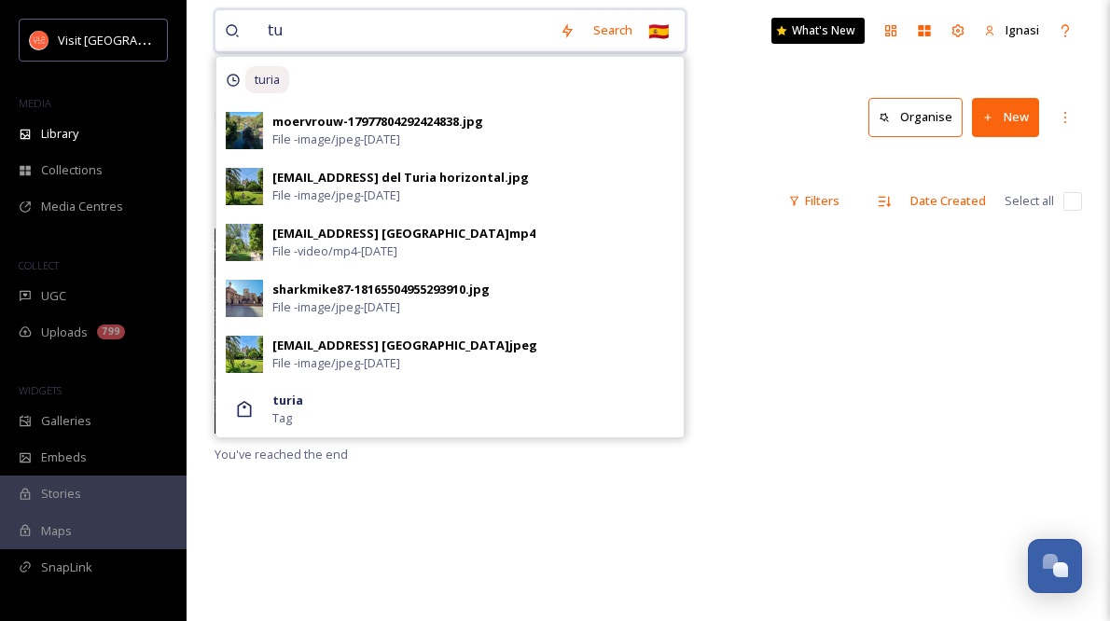
type input "t"
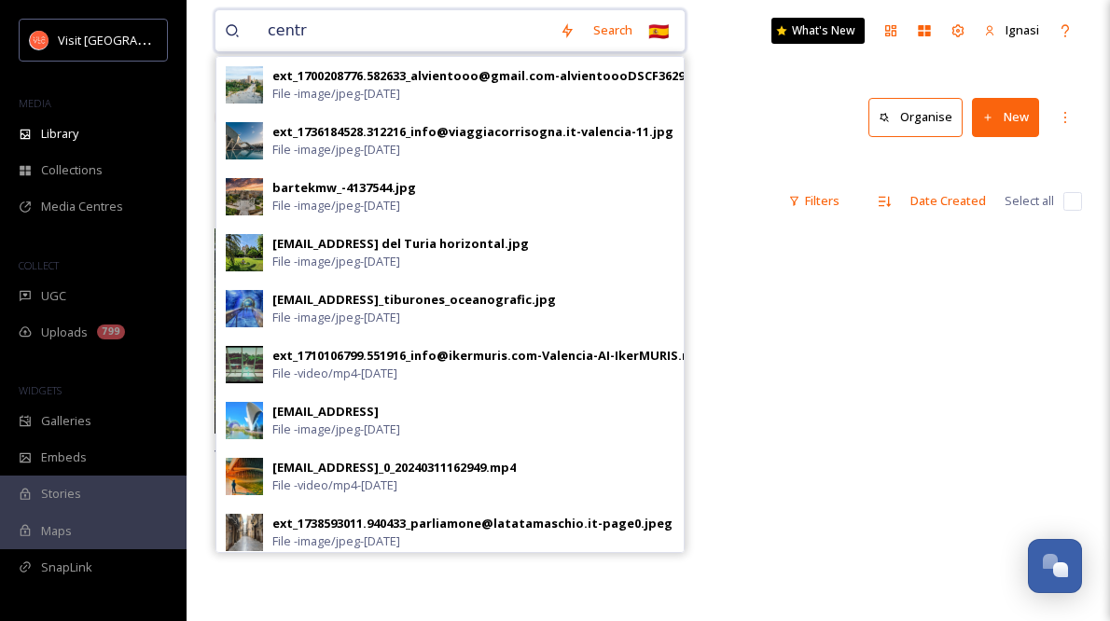
type input "centro"
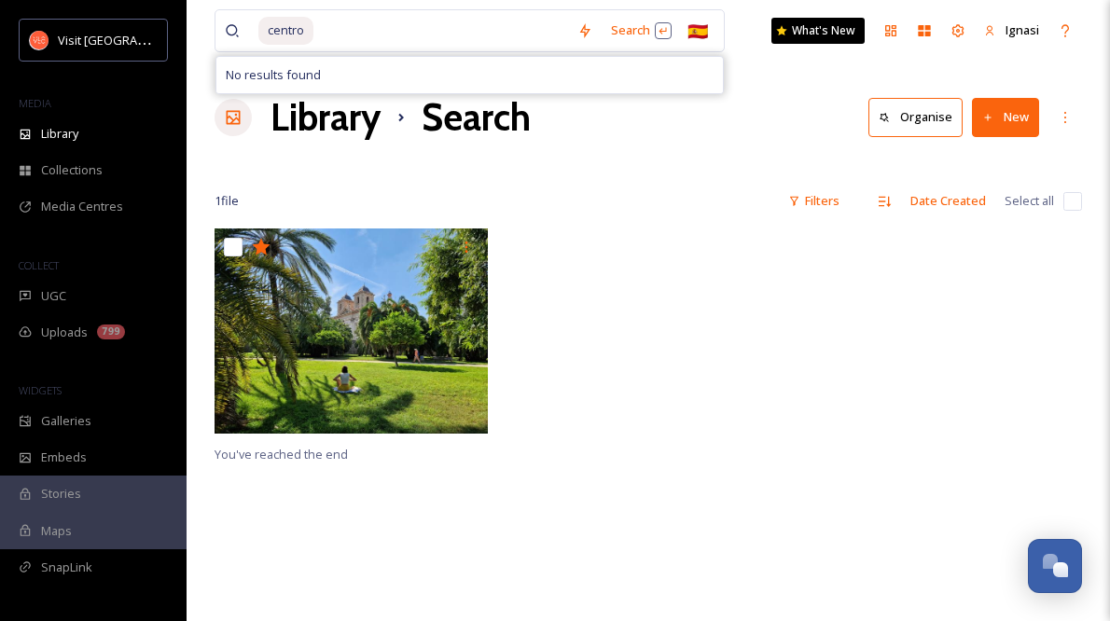
click at [592, 436] on div at bounding box center [648, 336] width 283 height 215
click at [325, 34] on input at bounding box center [441, 30] width 253 height 41
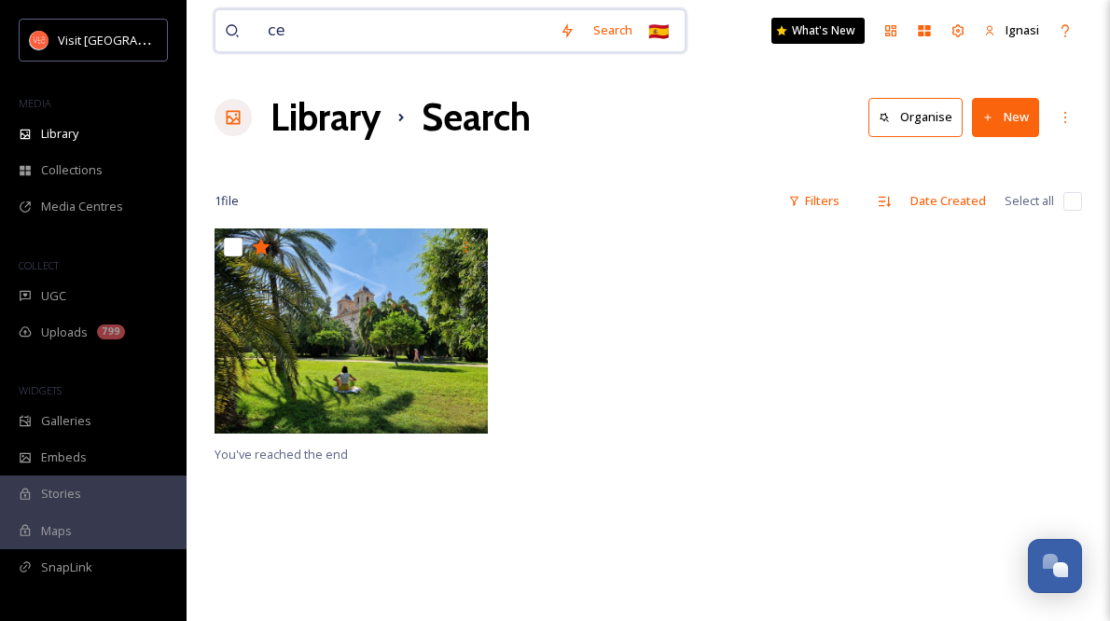
type input "c"
click at [388, 35] on input at bounding box center [391, 30] width 266 height 41
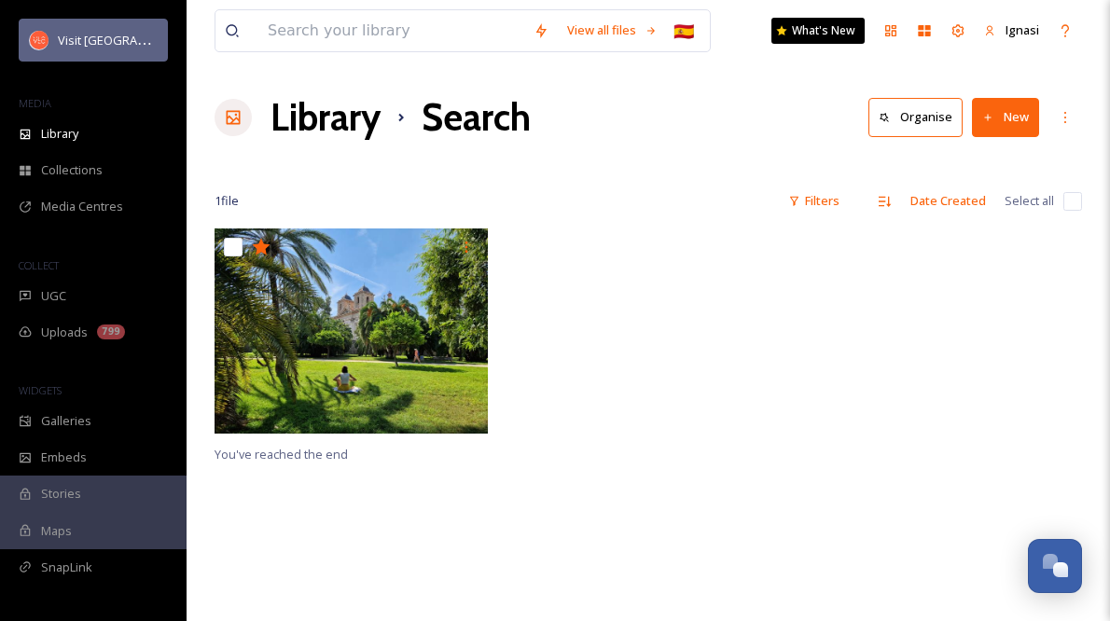
click at [121, 39] on span "Visit [GEOGRAPHIC_DATA]" at bounding box center [130, 40] width 145 height 18
click at [34, 38] on img at bounding box center [39, 40] width 19 height 19
click at [38, 40] on img at bounding box center [39, 40] width 19 height 19
